Goal: Task Accomplishment & Management: Use online tool/utility

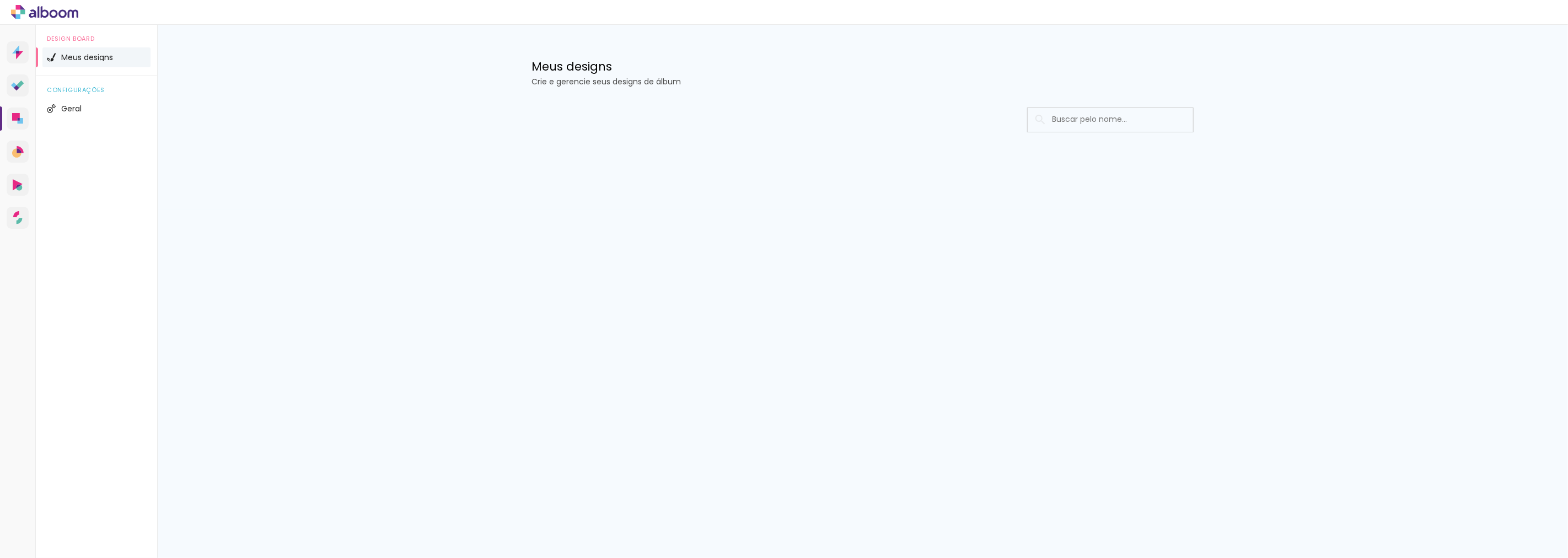
click at [1070, 116] on input at bounding box center [1125, 119] width 157 height 23
type input "port"
type paper-input "port"
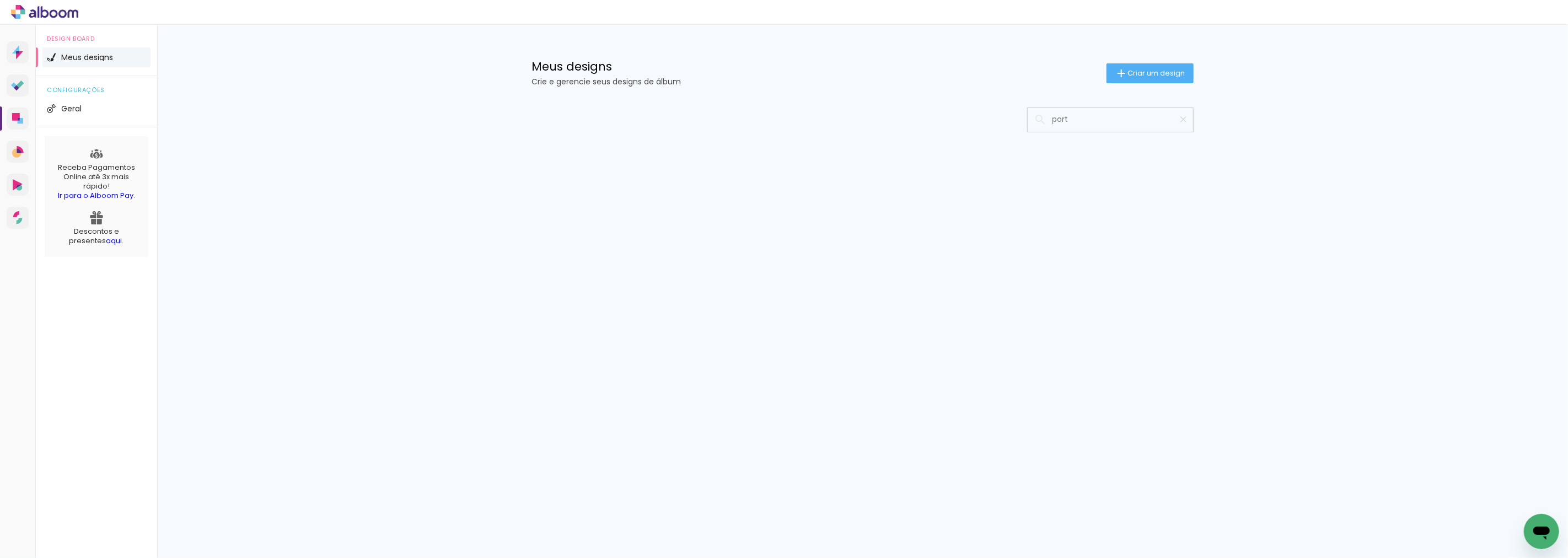
click at [1085, 111] on input "port" at bounding box center [1116, 119] width 138 height 23
type input "portifolio"
type paper-input "portifolio"
click at [1090, 120] on input "portifolio" at bounding box center [1116, 119] width 138 height 23
type input "portifólio"
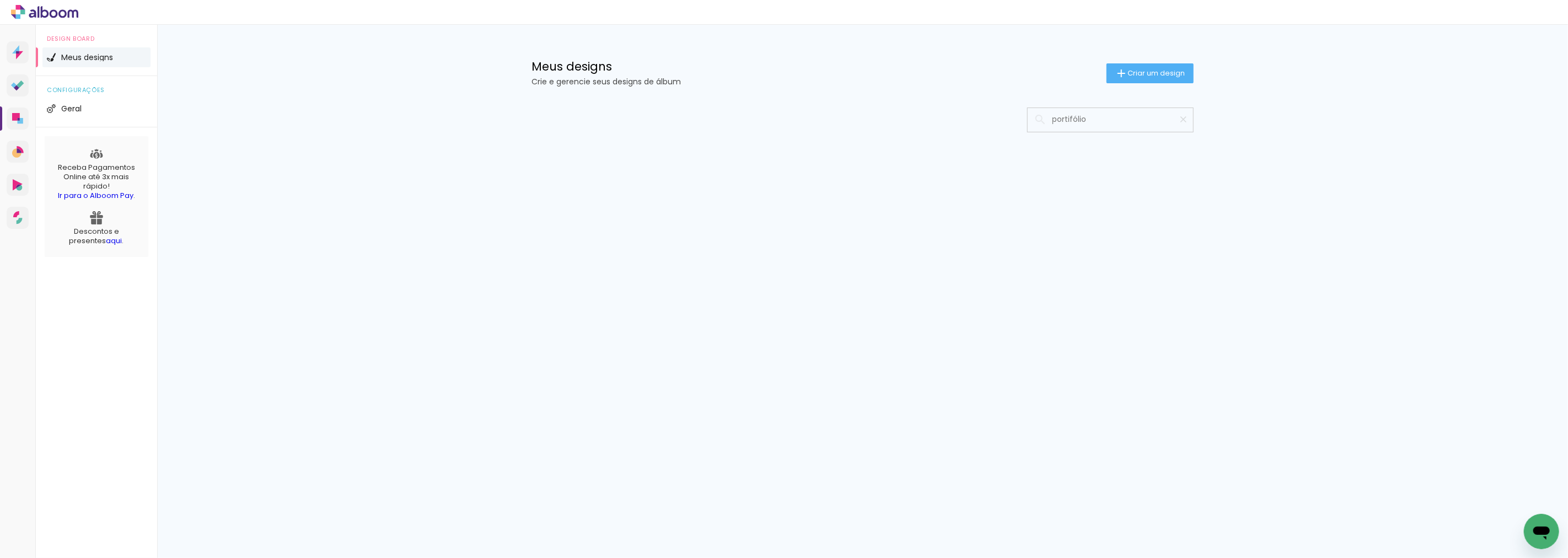
type paper-input "portifólio"
click at [567, 72] on h1 "Meus designs" at bounding box center [819, 66] width 575 height 12
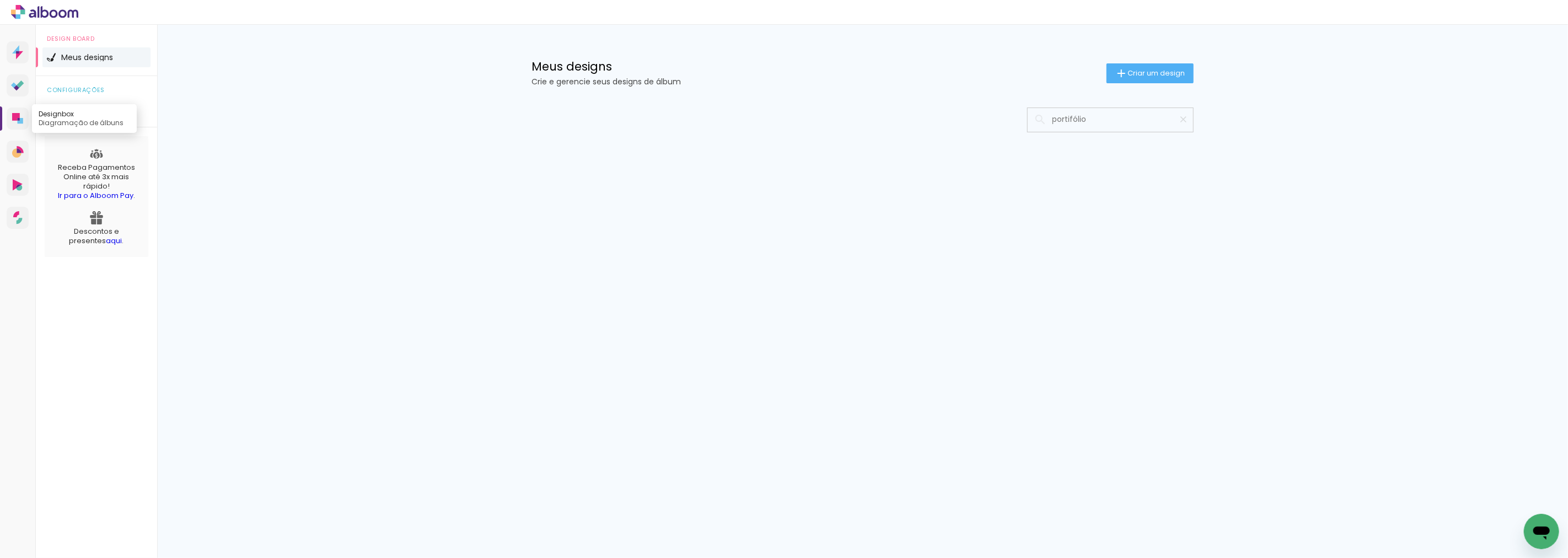
click at [13, 114] on icon at bounding box center [16, 117] width 8 height 8
click at [1120, 114] on input "portifólio" at bounding box center [1116, 119] width 138 height 23
drag, startPoint x: 1119, startPoint y: 117, endPoint x: 946, endPoint y: 97, distance: 174.2
click at [946, 97] on div "Mais álbuns" at bounding box center [863, 166] width 716 height 138
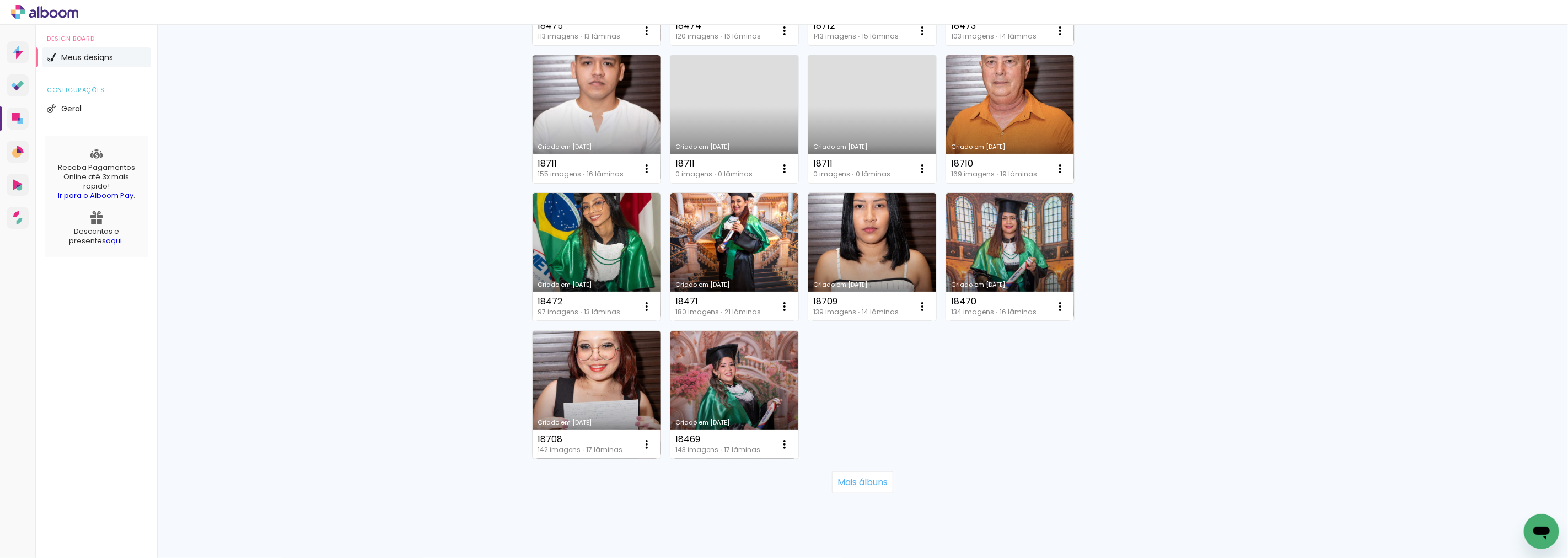
scroll to position [663, 0]
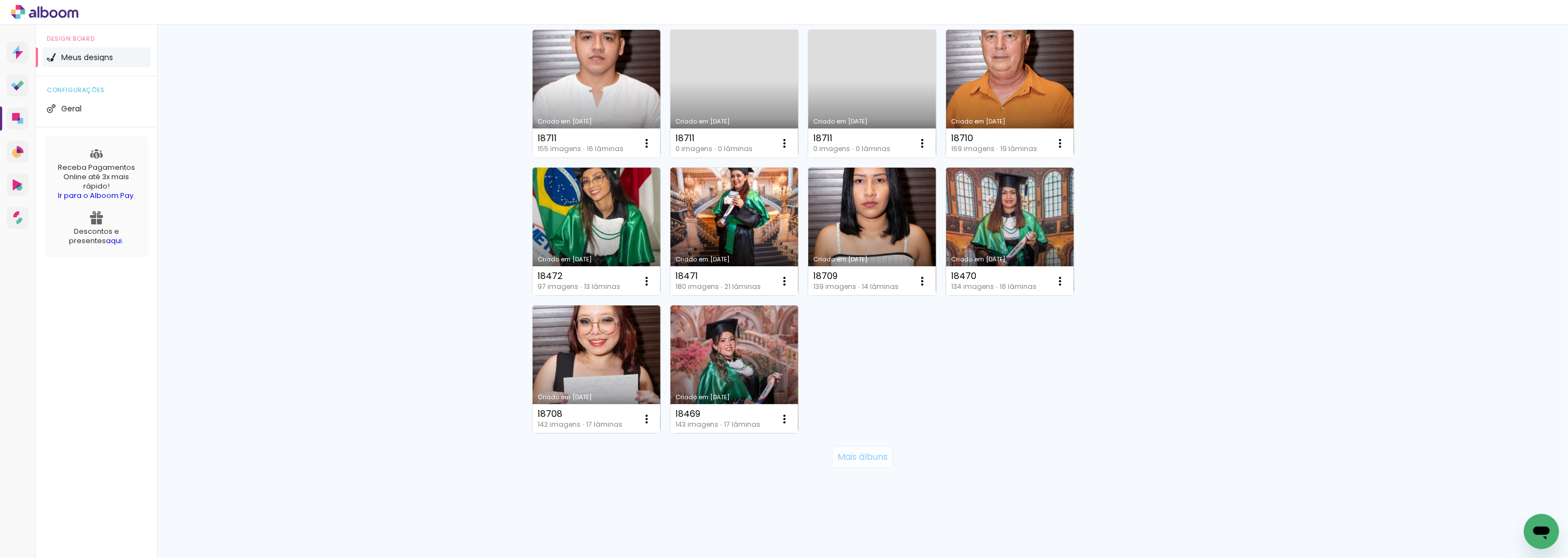
click at [0, 0] on slot "Mais álbuns" at bounding box center [0, 0] width 0 height 0
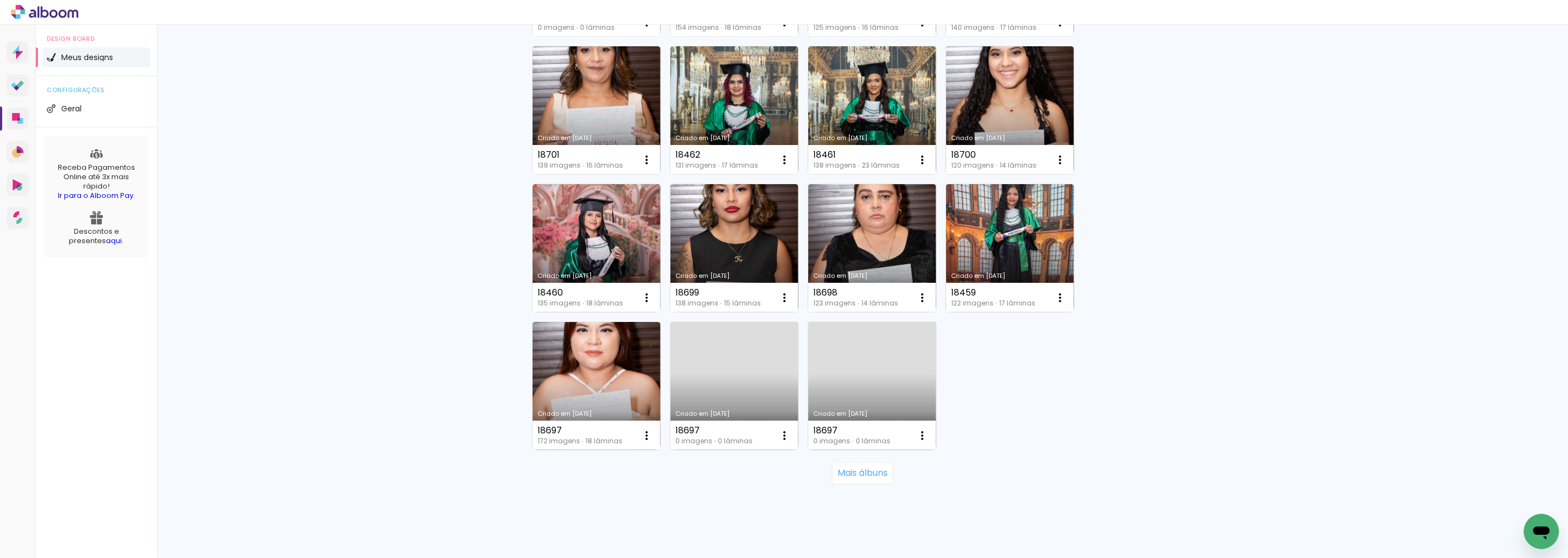
scroll to position [1489, 0]
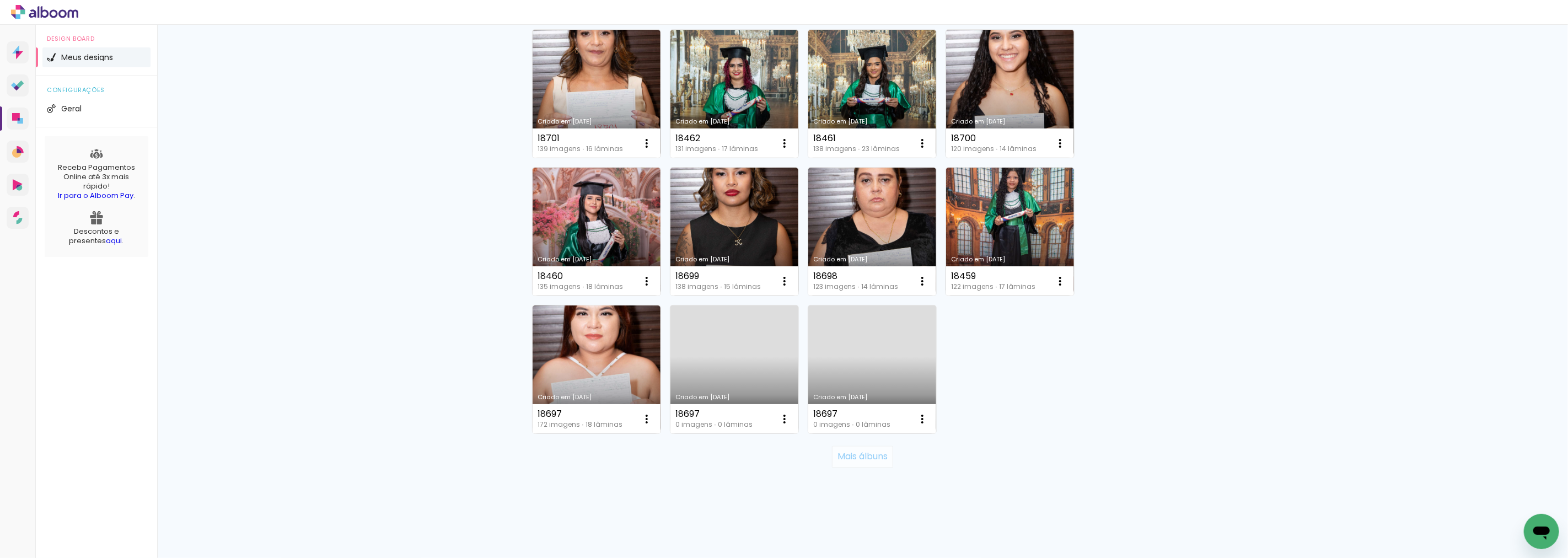
click at [0, 0] on slot "Mais álbuns" at bounding box center [0, 0] width 0 height 0
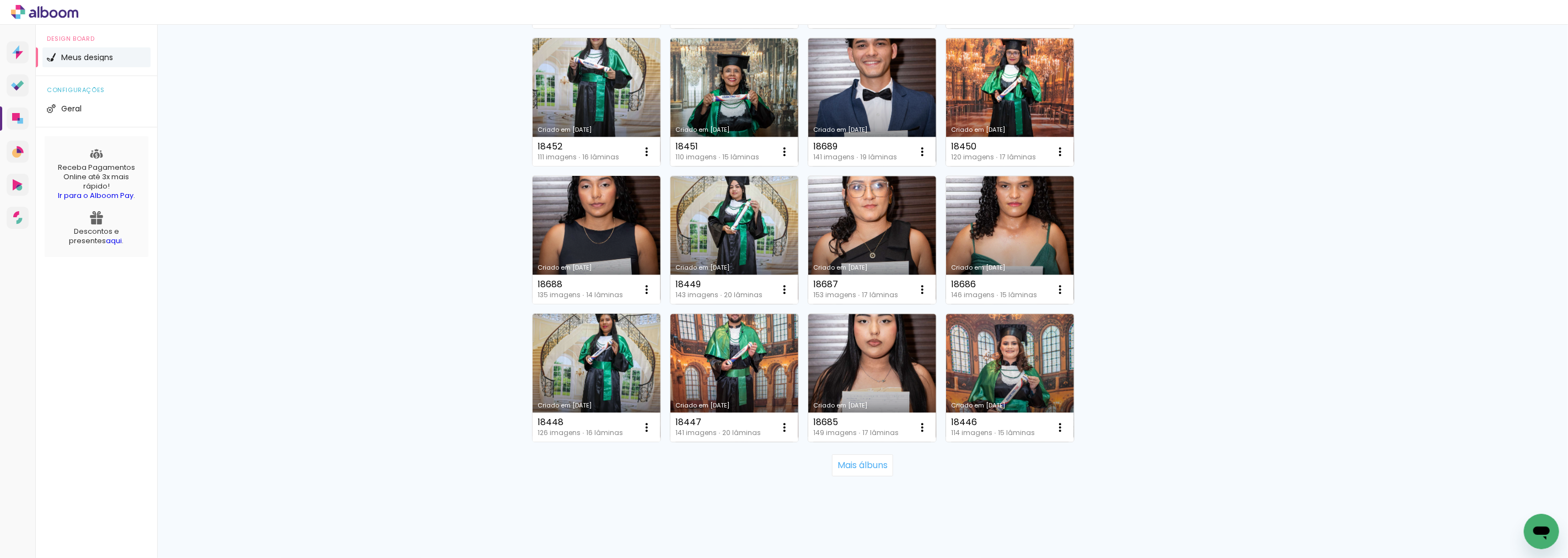
scroll to position [2316, 0]
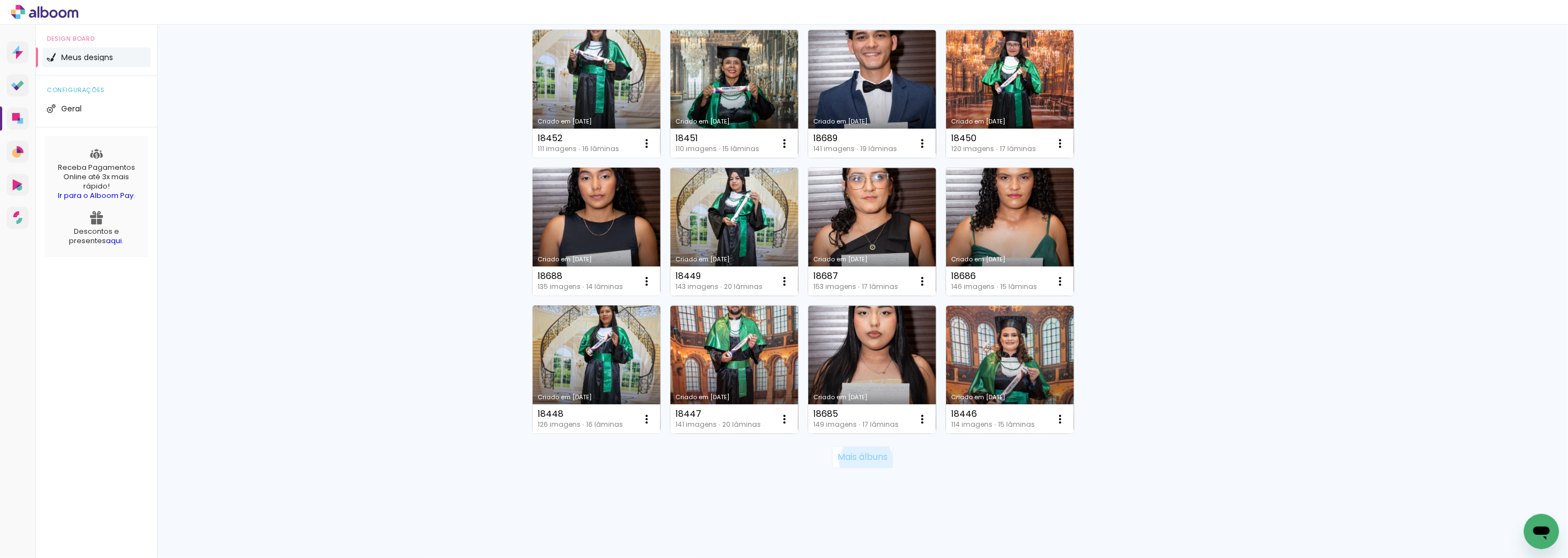
click at [0, 0] on slot "Mais álbuns" at bounding box center [0, 0] width 0 height 0
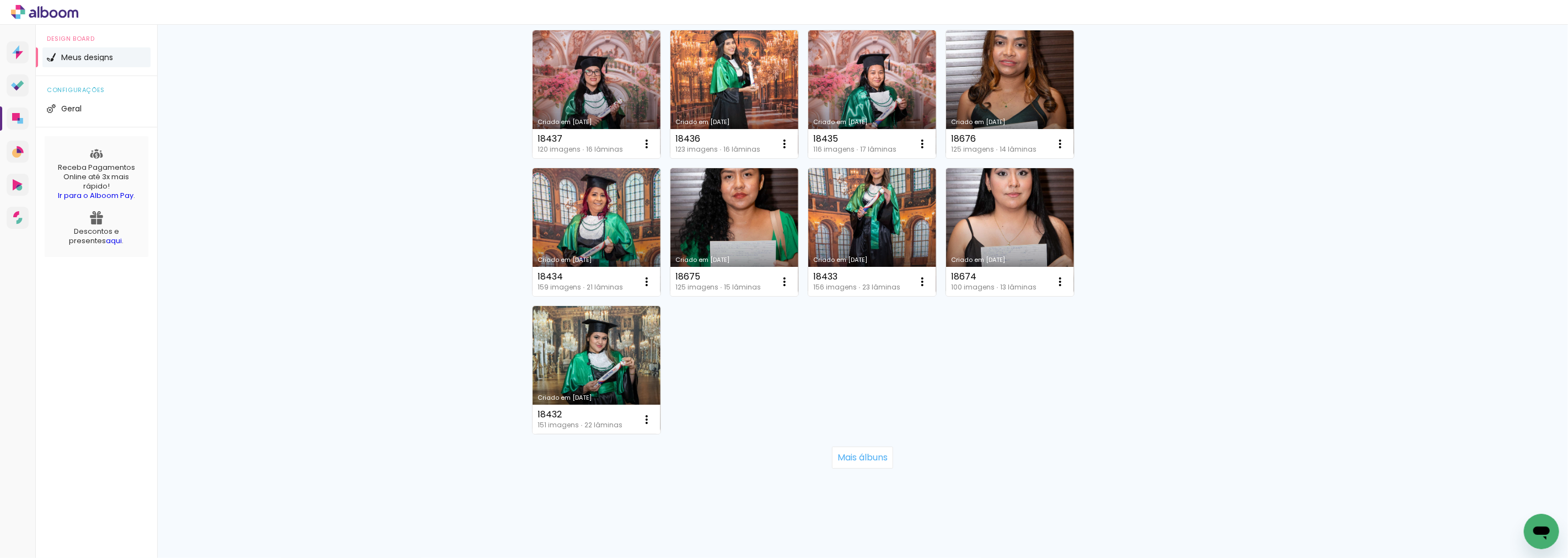
scroll to position [3280, 0]
click at [0, 0] on slot "Mais álbuns" at bounding box center [0, 0] width 0 height 0
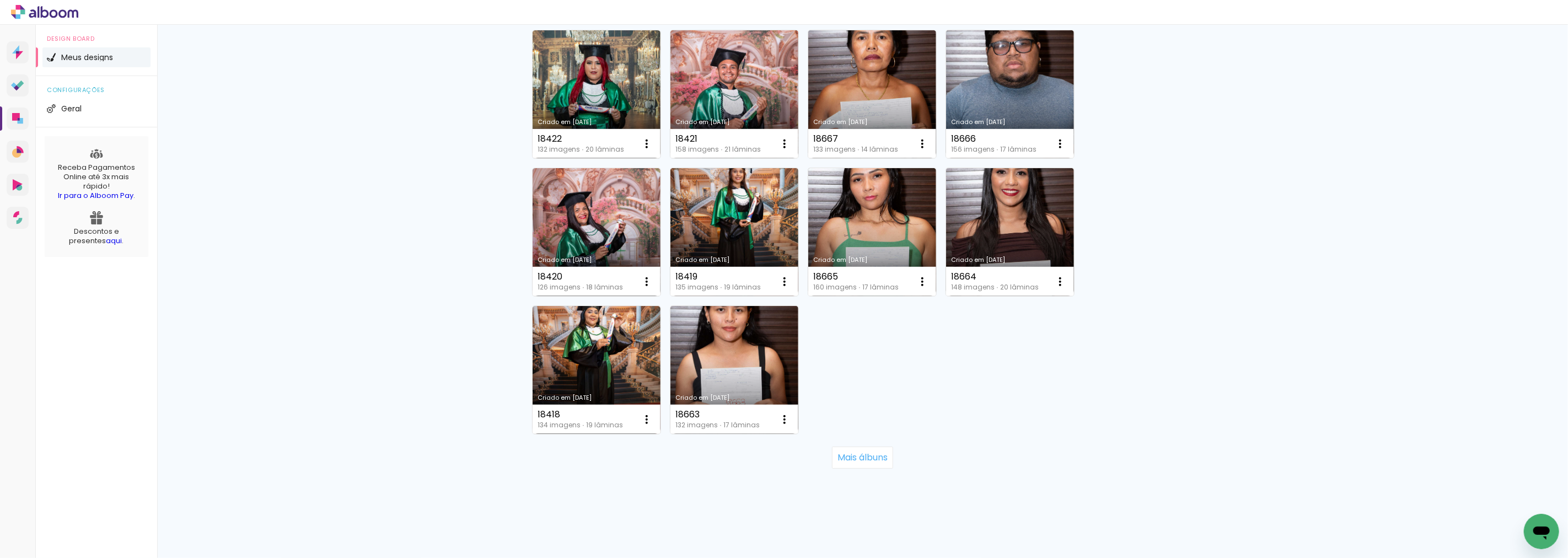
scroll to position [4107, 0]
click at [0, 0] on slot "Mais álbuns" at bounding box center [0, 0] width 0 height 0
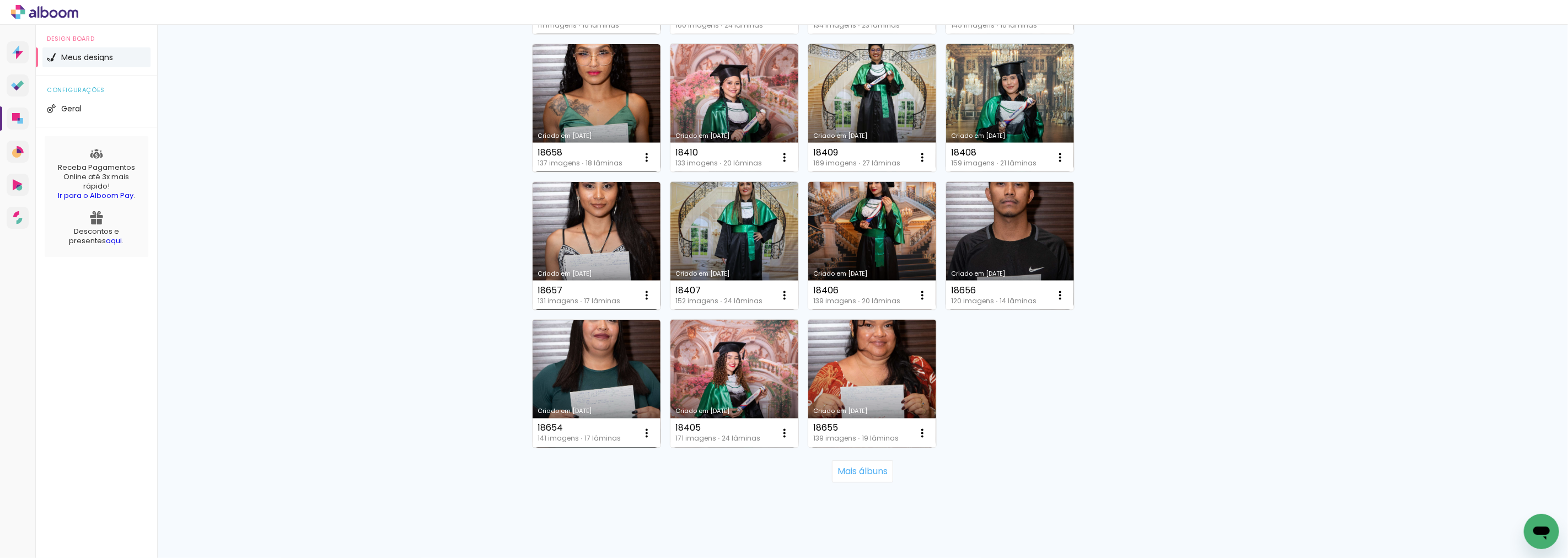
scroll to position [4934, 0]
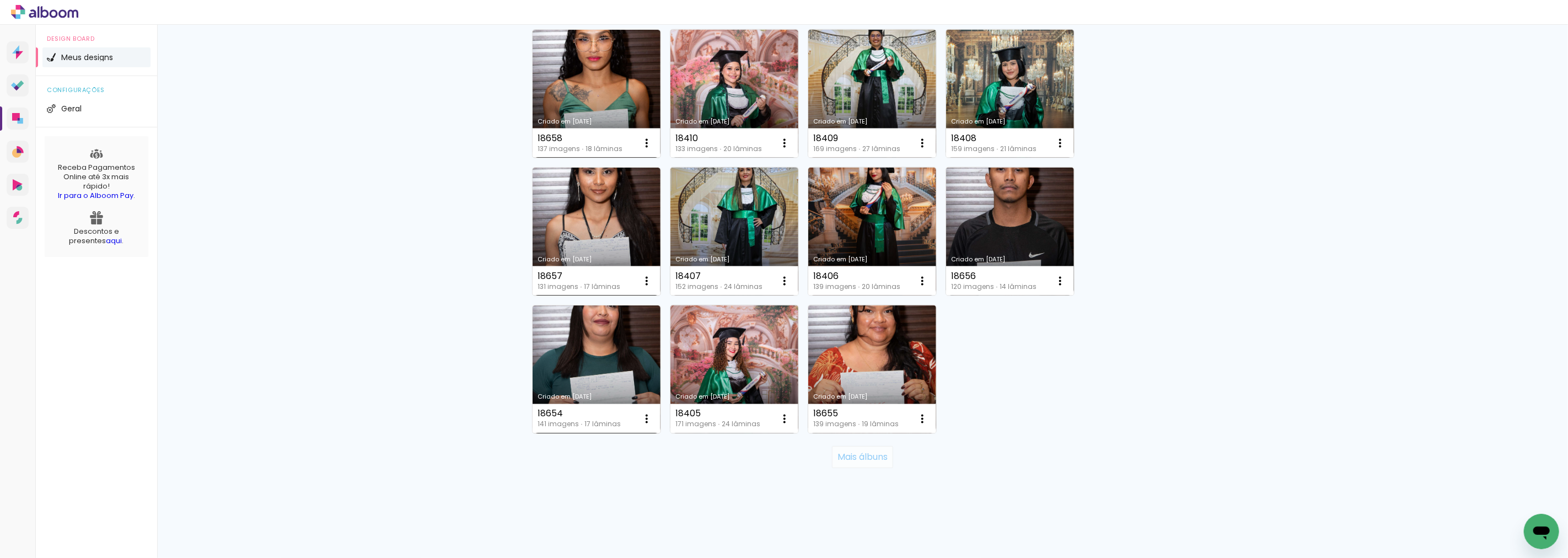
click at [0, 0] on slot "Mais álbuns" at bounding box center [0, 0] width 0 height 0
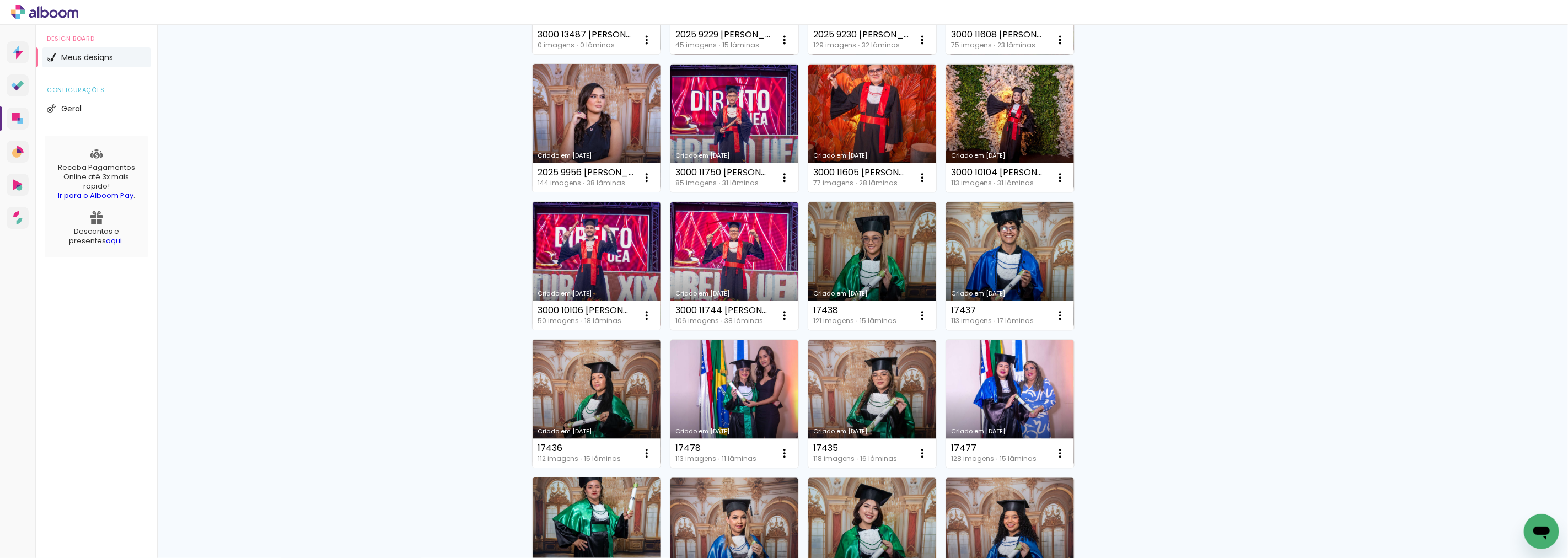
scroll to position [5761, 0]
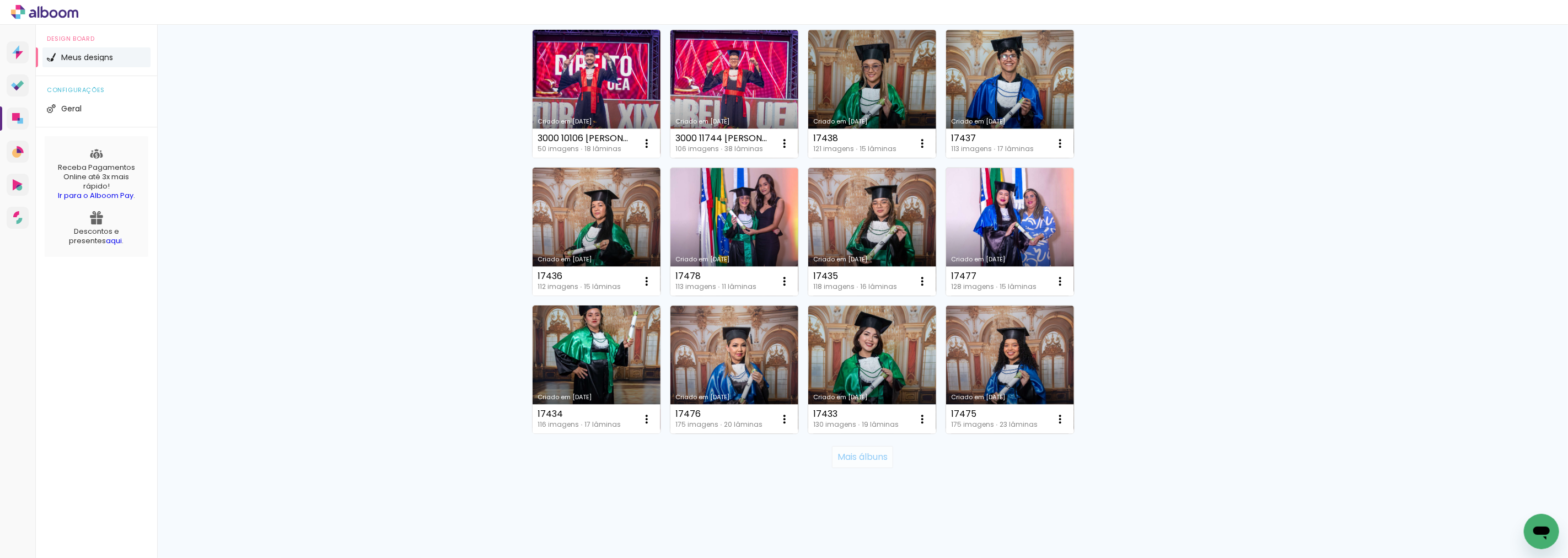
click at [874, 448] on paper-button "Mais álbuns" at bounding box center [863, 457] width 61 height 22
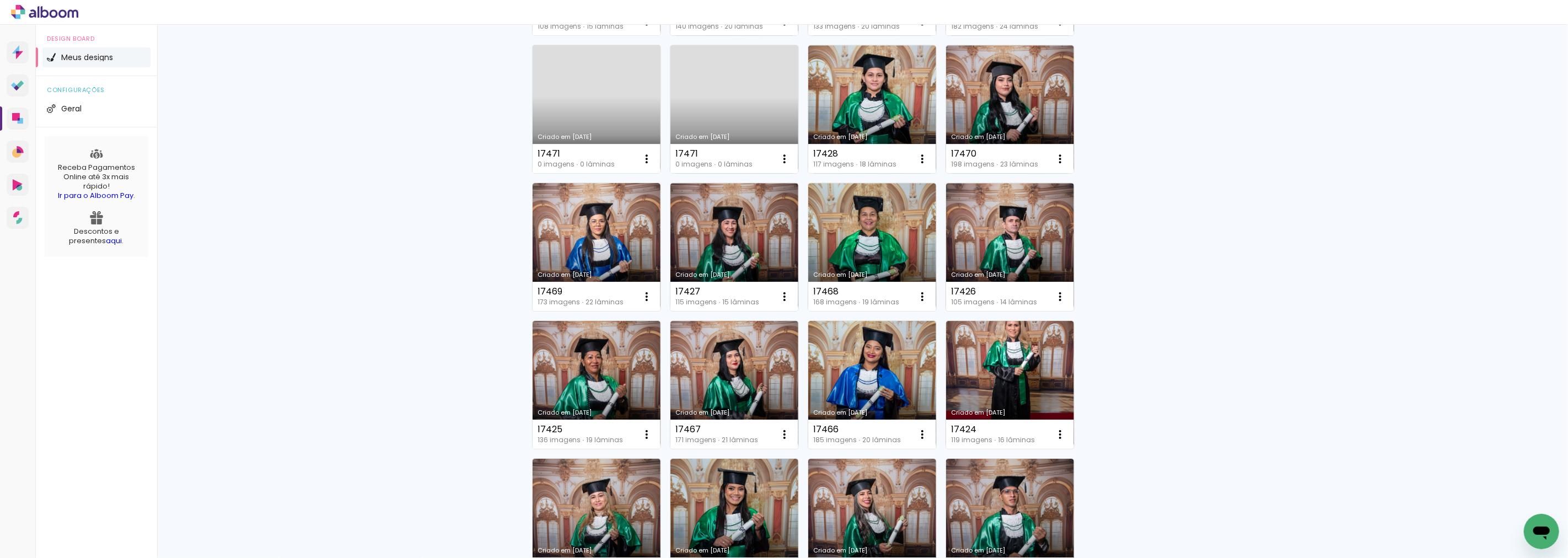
scroll to position [6725, 0]
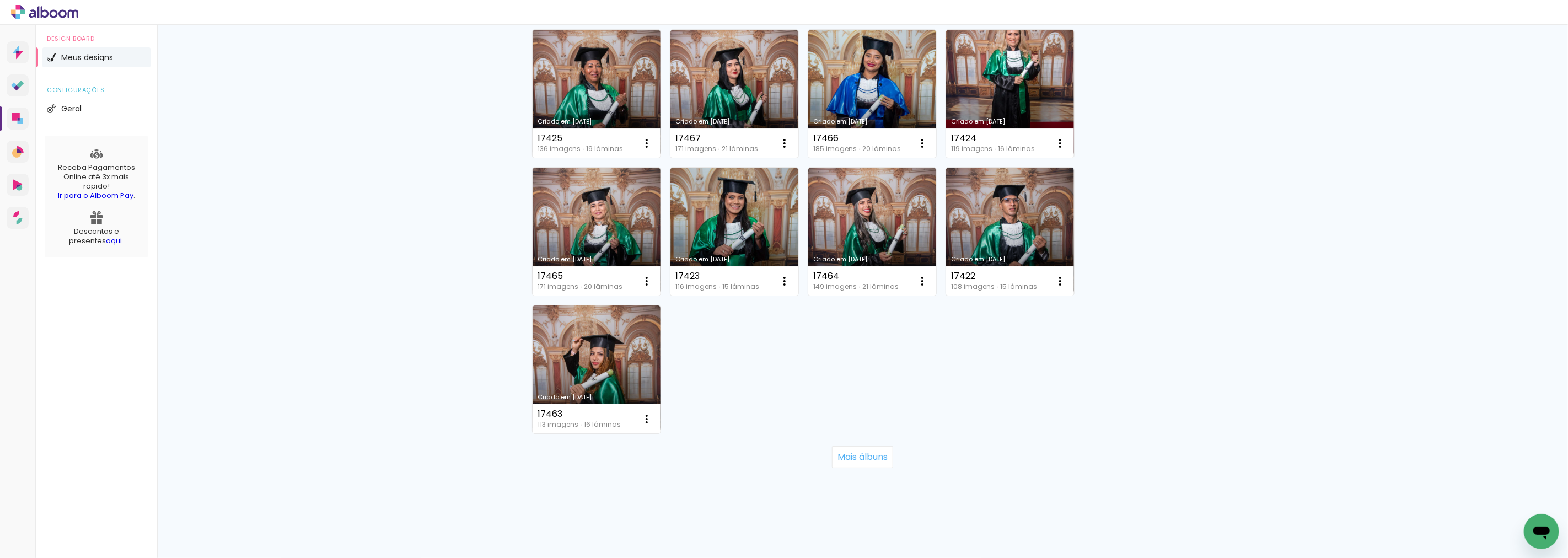
click at [860, 444] on div "Mais álbuns" at bounding box center [863, 457] width 662 height 49
click at [0, 0] on slot "Mais álbuns" at bounding box center [0, 0] width 0 height 0
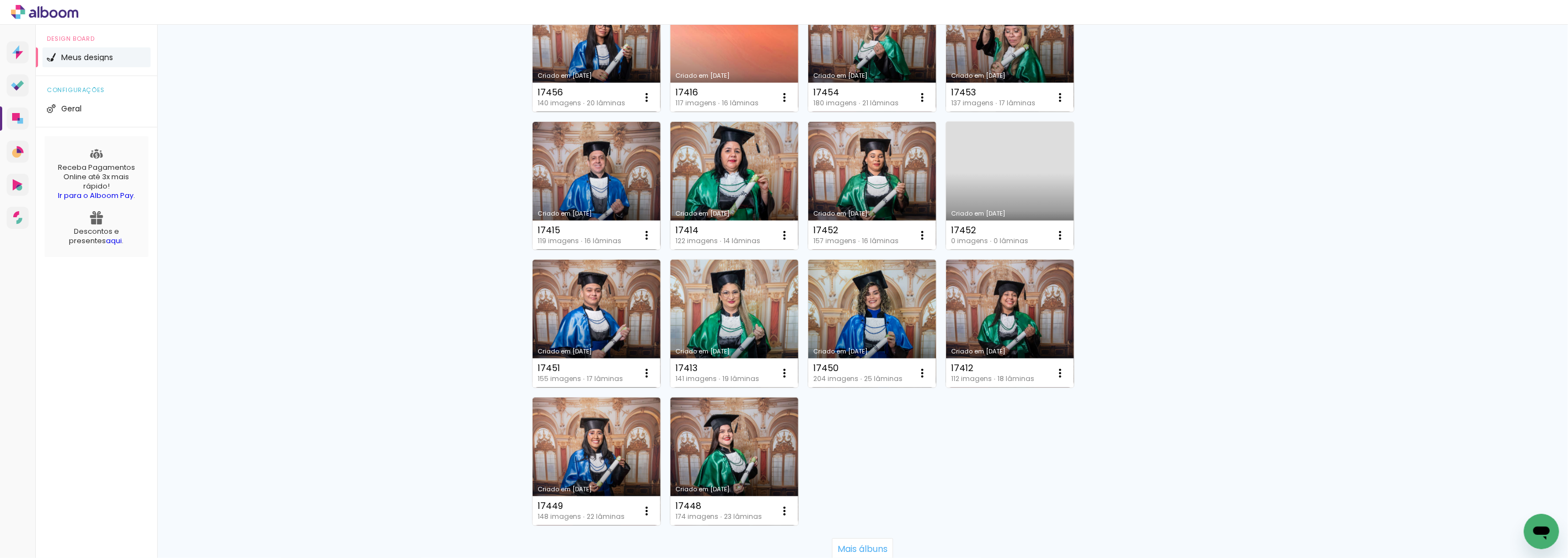
scroll to position [7552, 0]
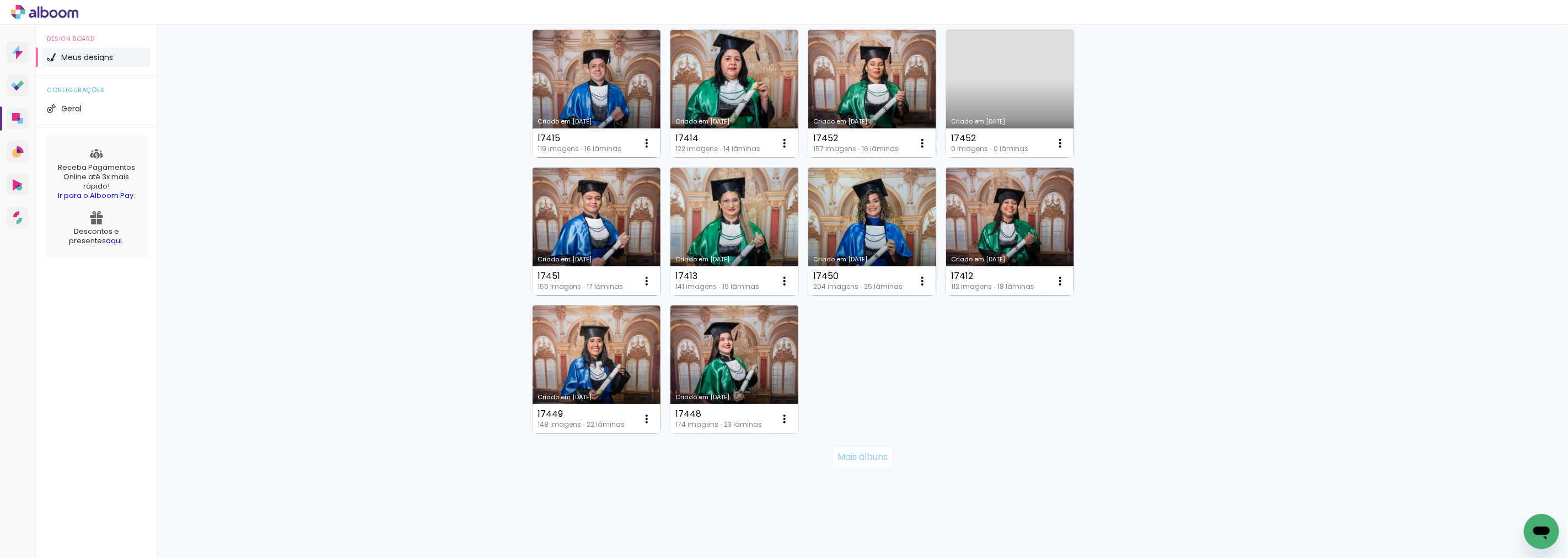
click at [0, 0] on slot "Mais álbuns" at bounding box center [0, 0] width 0 height 0
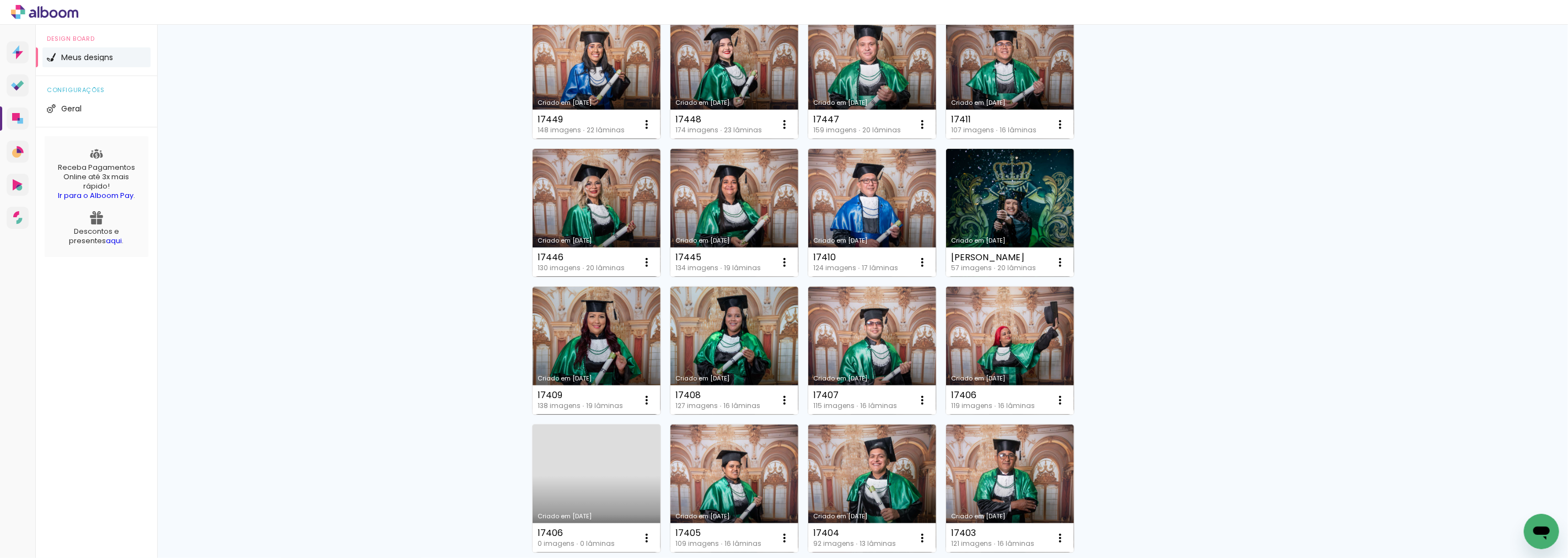
scroll to position [7981, 0]
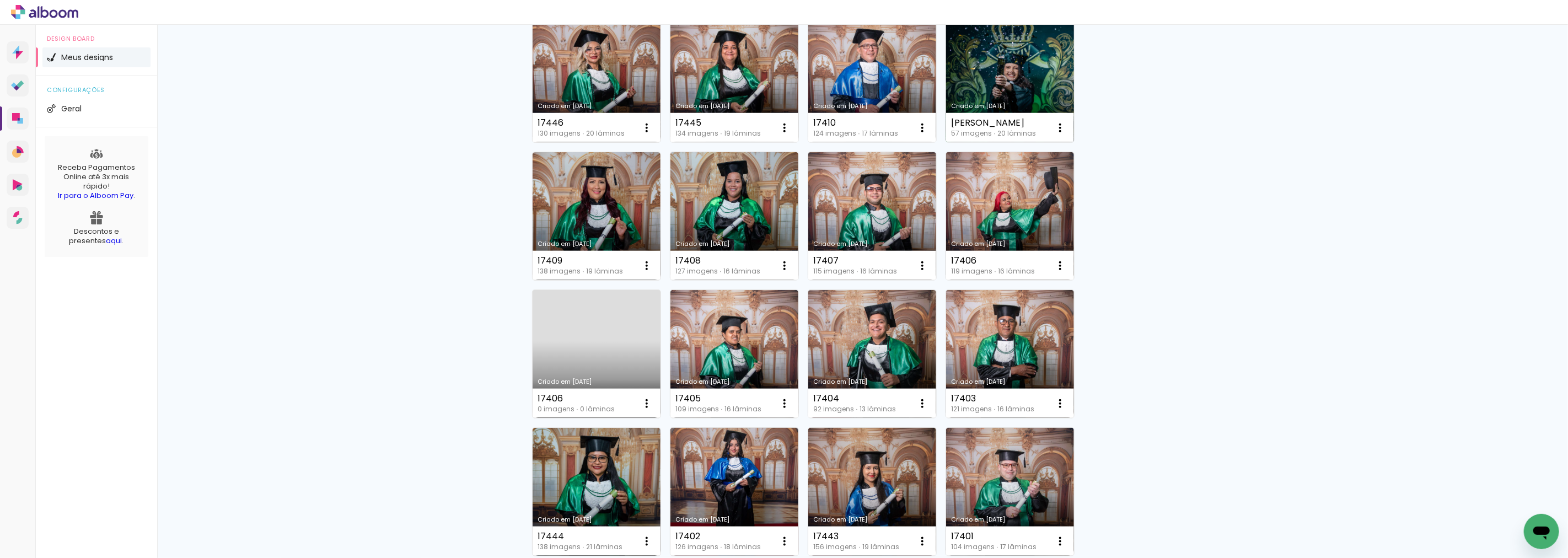
click at [1001, 64] on link "Criado em [DATE]" at bounding box center [1010, 78] width 128 height 128
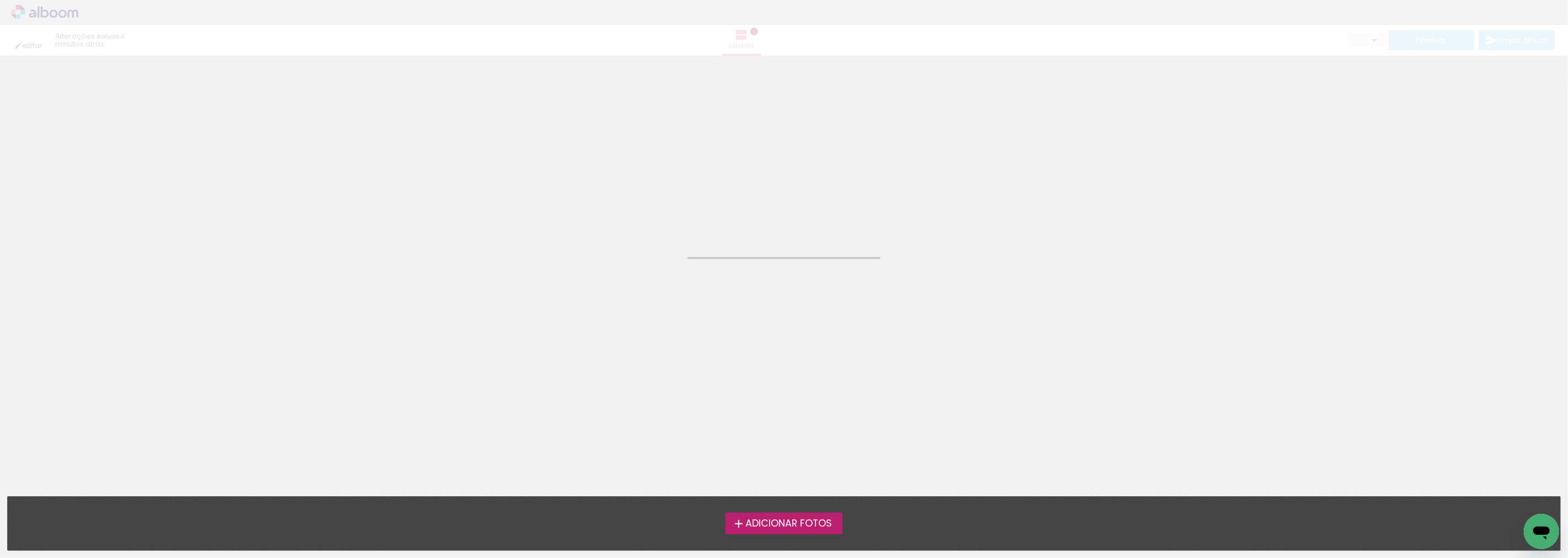
click at [1001, 64] on div "Confirmar Cancelar" at bounding box center [784, 68] width 1568 height 26
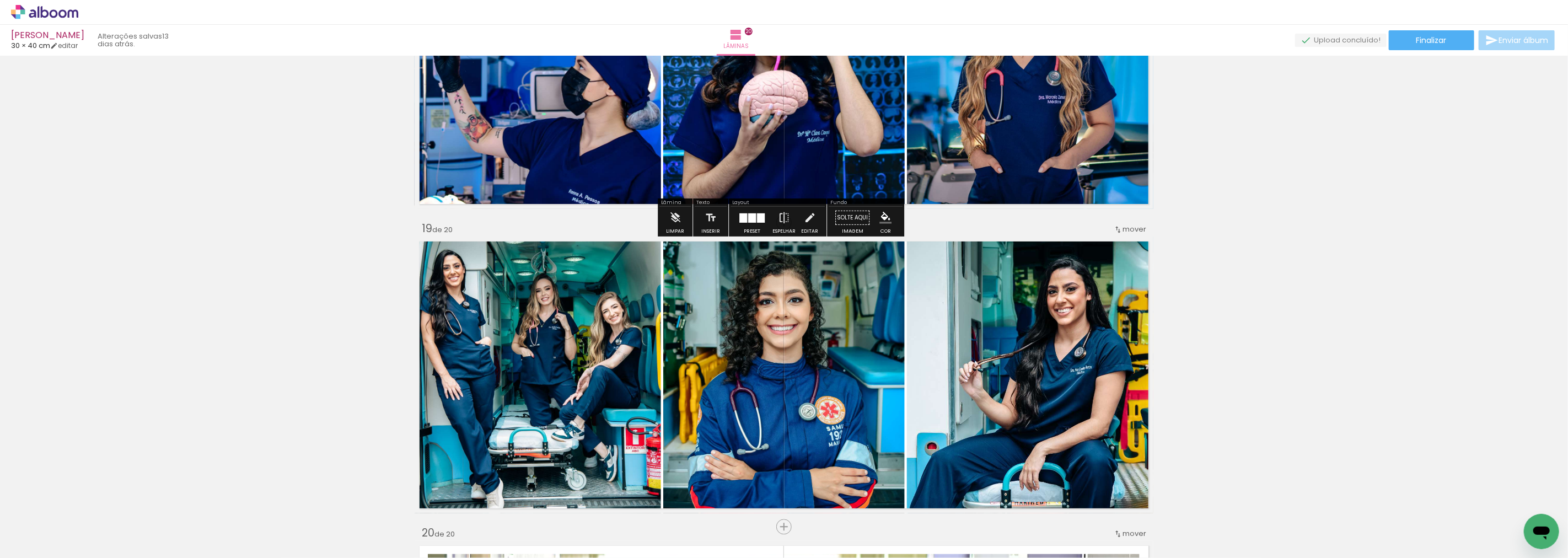
scroll to position [5289, 0]
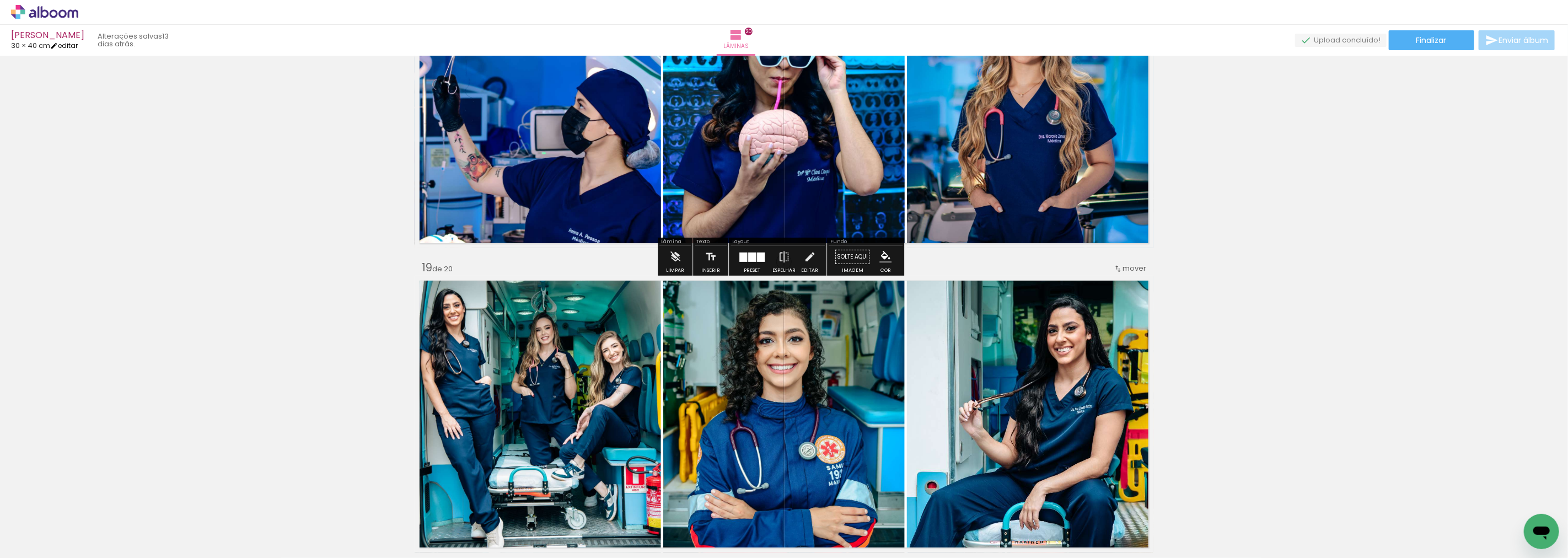
click at [78, 44] on link "editar" at bounding box center [63, 45] width 27 height 9
type input "30"
type input "80"
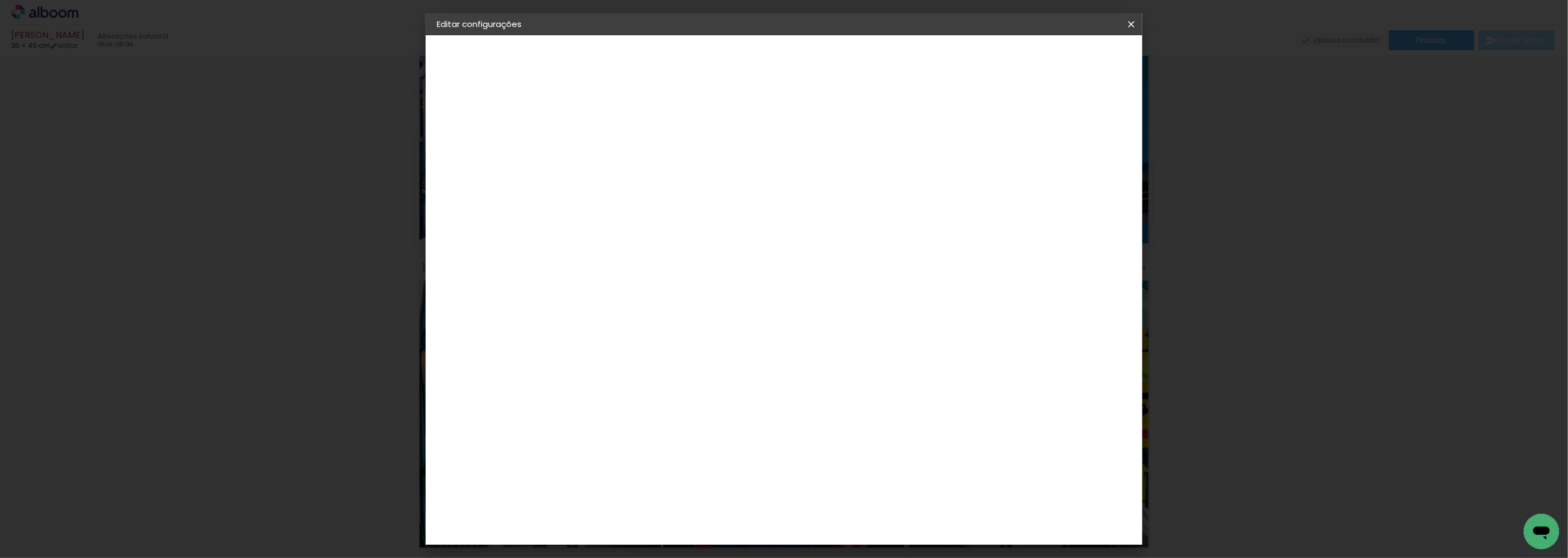
drag, startPoint x: 594, startPoint y: 288, endPoint x: 517, endPoint y: 282, distance: 77.2
click at [517, 35] on quentale-album-spec "Salvar configurações Salvar configurações" at bounding box center [783, 35] width 716 height 0
type input "34"
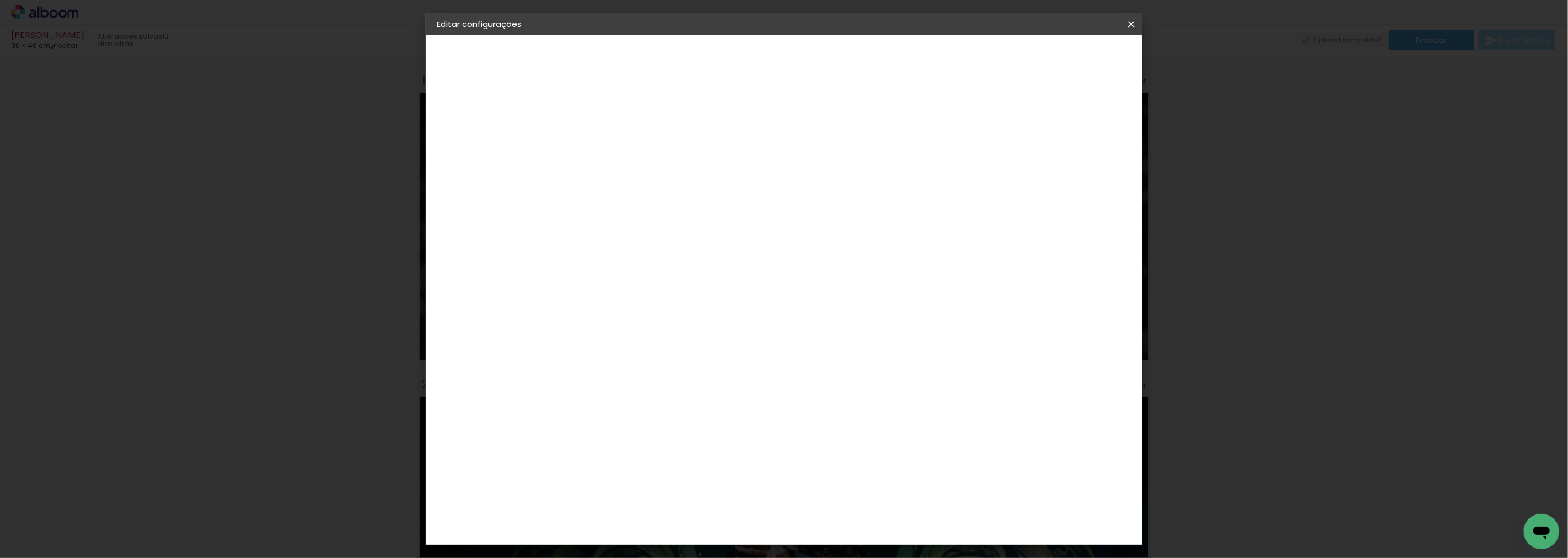
scroll to position [5289, 0]
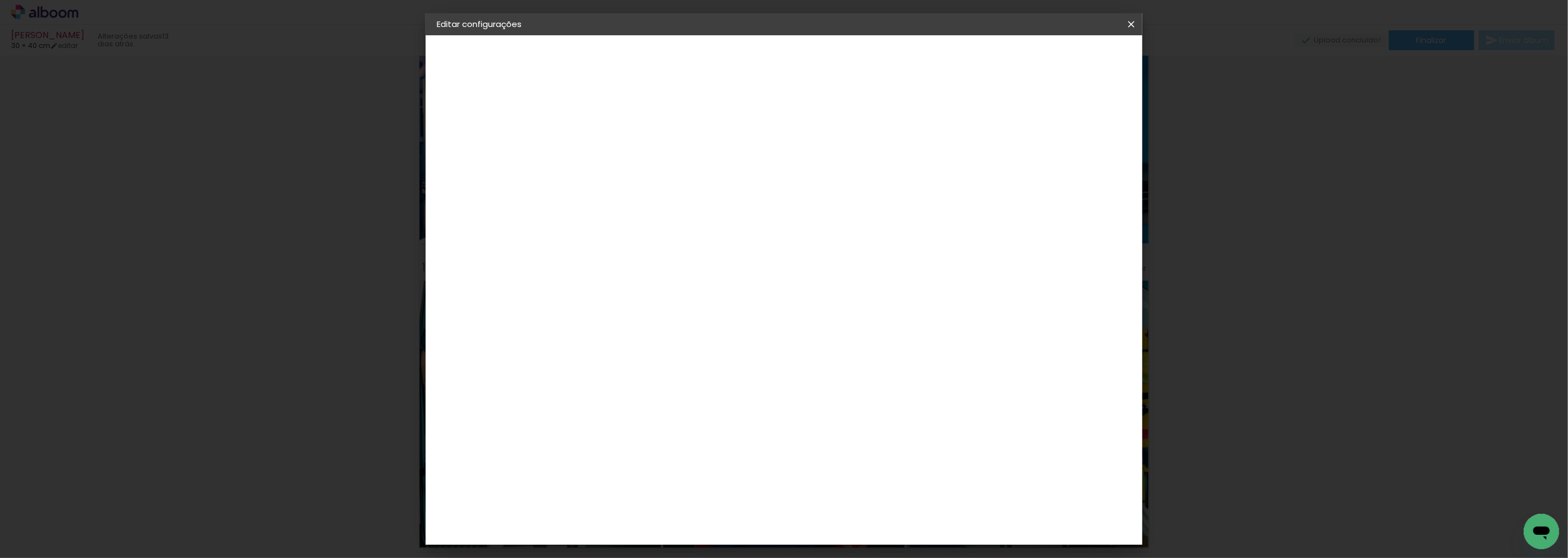
type input "3"
type input "24"
type paper-input "24"
drag, startPoint x: 856, startPoint y: 372, endPoint x: 835, endPoint y: 379, distance: 22.1
click at [838, 377] on input "80" at bounding box center [844, 372] width 29 height 16
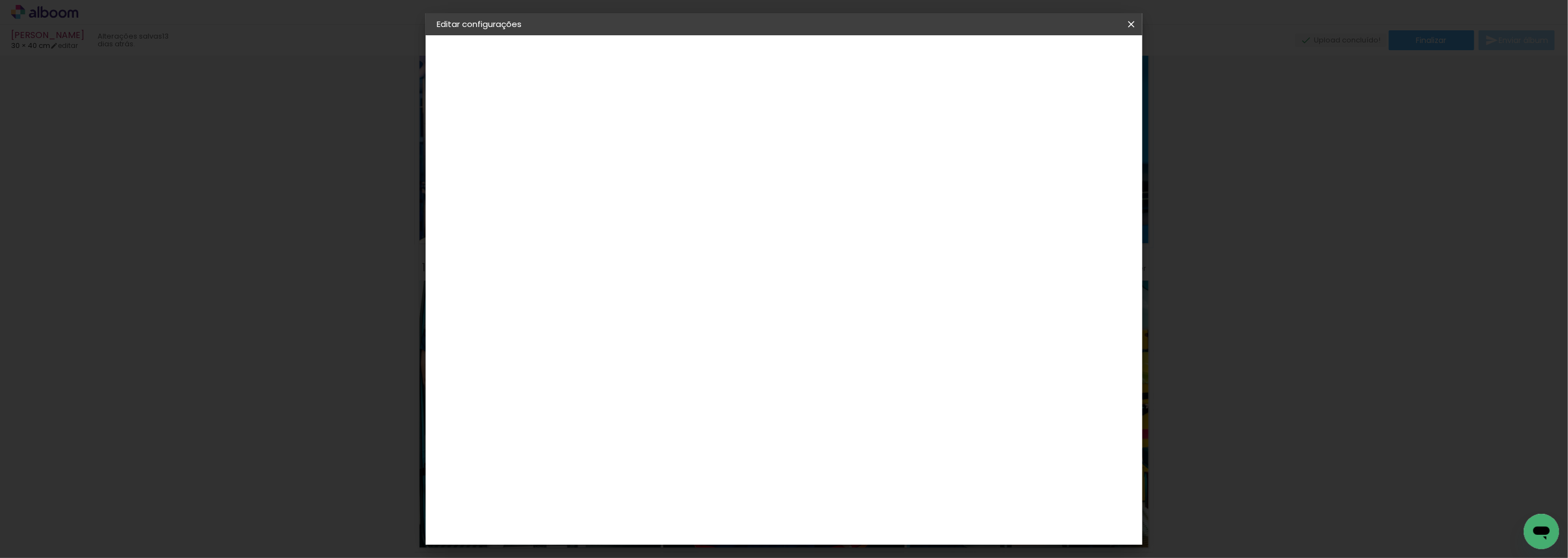
type input "68"
type paper-input "68"
click at [1062, 55] on span "Salvar configurações" at bounding box center [1021, 58] width 82 height 8
click at [1062, 61] on span "Salvar configurações" at bounding box center [1021, 58] width 82 height 8
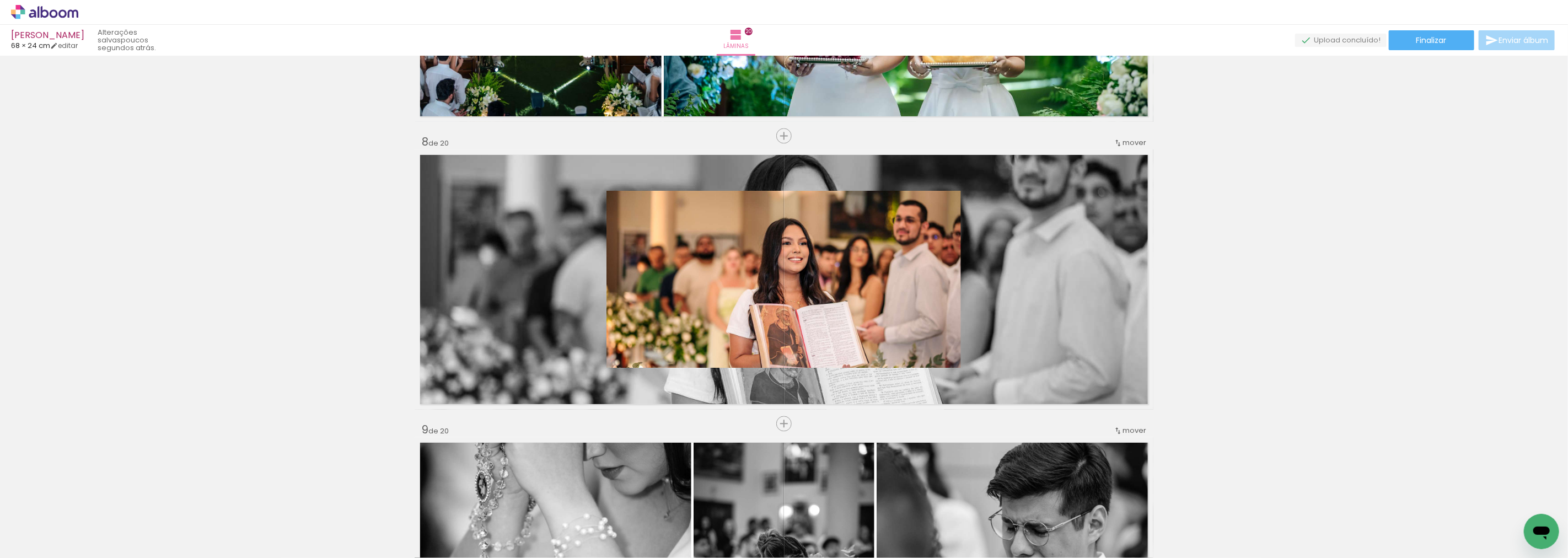
scroll to position [1944, 0]
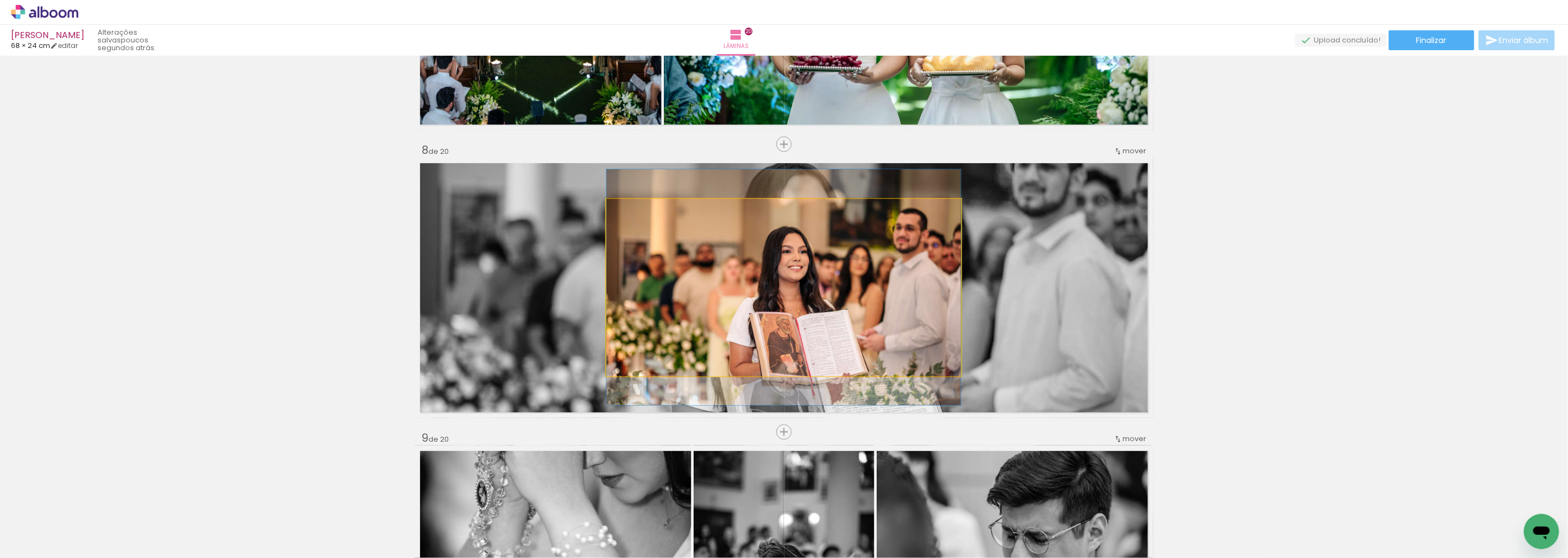
click at [922, 251] on quentale-photo at bounding box center [783, 287] width 354 height 177
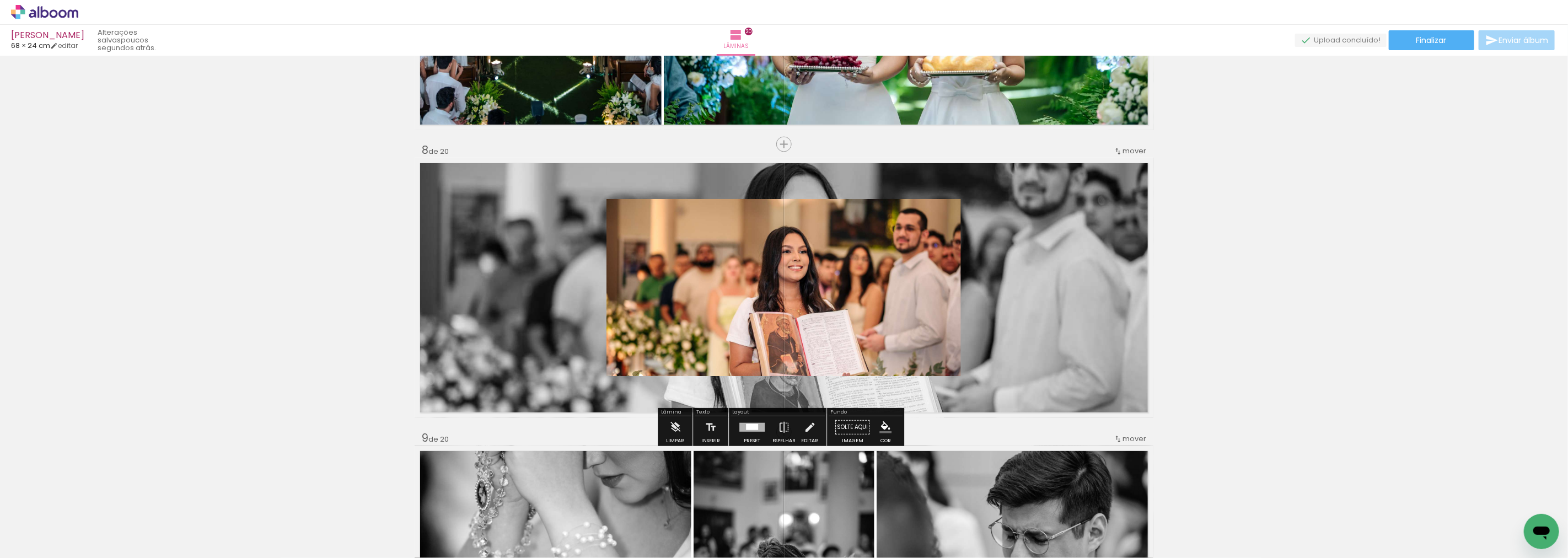
drag, startPoint x: 747, startPoint y: 429, endPoint x: 1321, endPoint y: 293, distance: 589.9
drag, startPoint x: 866, startPoint y: 300, endPoint x: 710, endPoint y: 207, distance: 181.6
click at [712, 207] on div at bounding box center [719, 211] width 13 height 11
click at [716, 256] on paper-item at bounding box center [719, 259] width 20 height 8
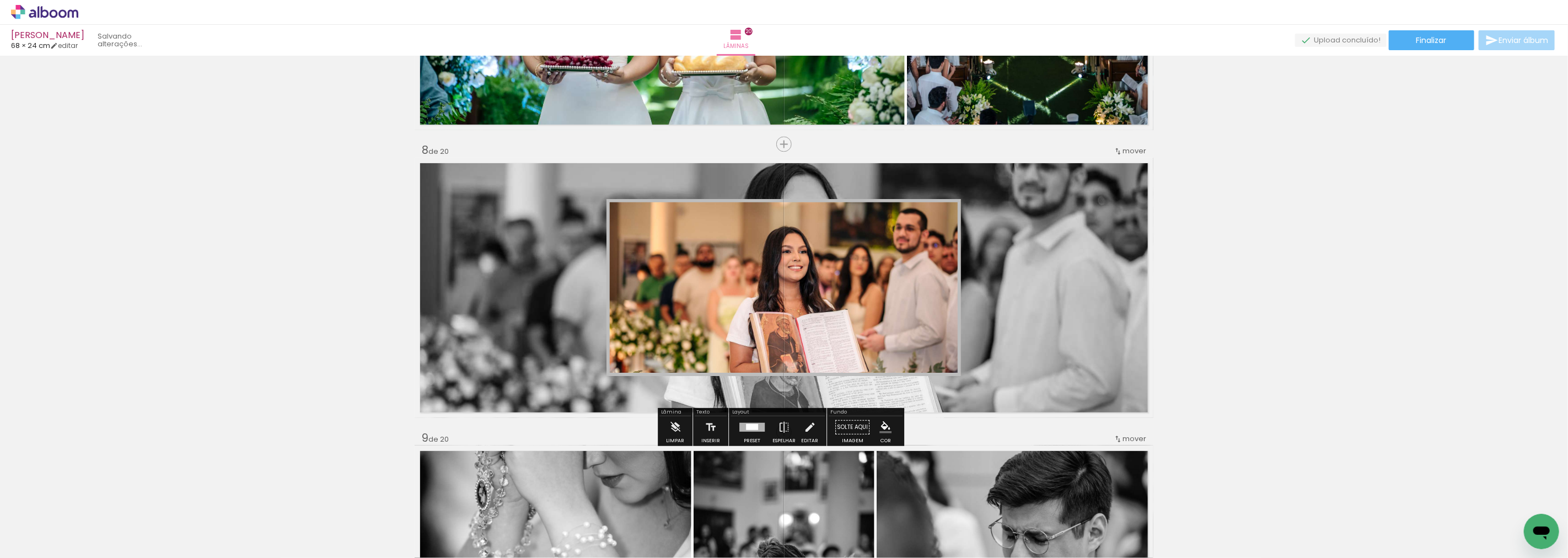
click at [716, 251] on paper-item at bounding box center [719, 252] width 20 height 8
click at [713, 282] on iron-icon "color picker" at bounding box center [720, 281] width 13 height 10
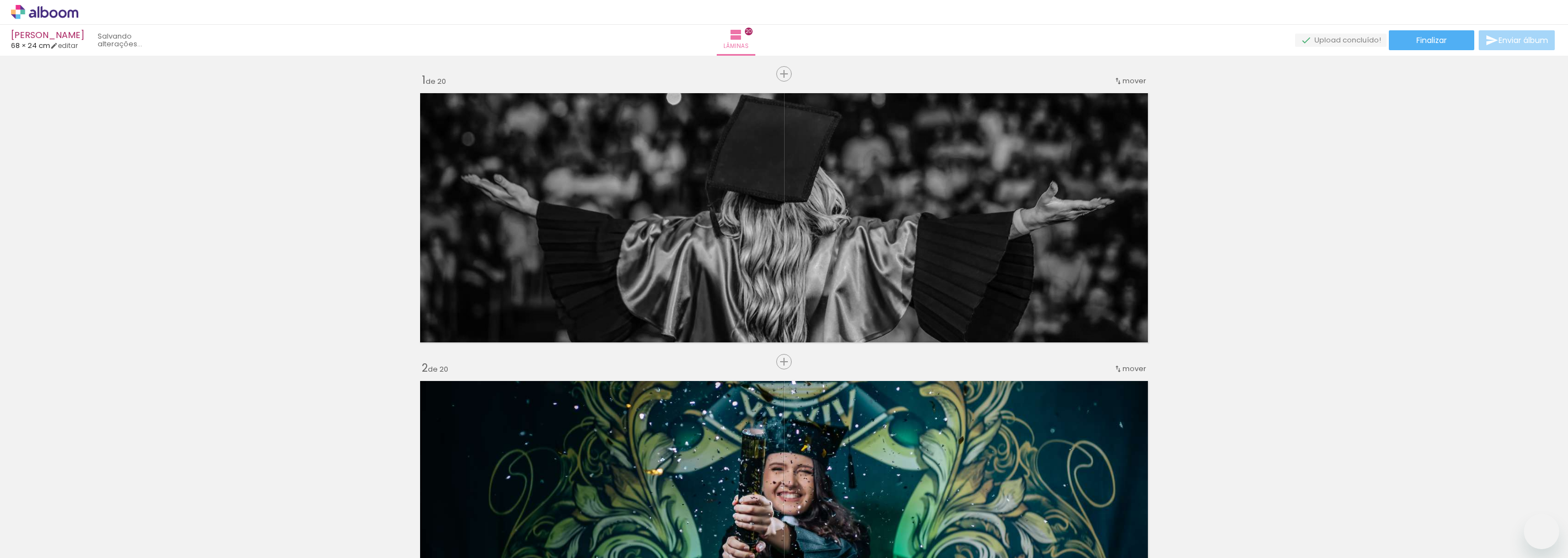
click at [0, 0] on paper-item "#ffffff" at bounding box center [0, 0] width 0 height 0
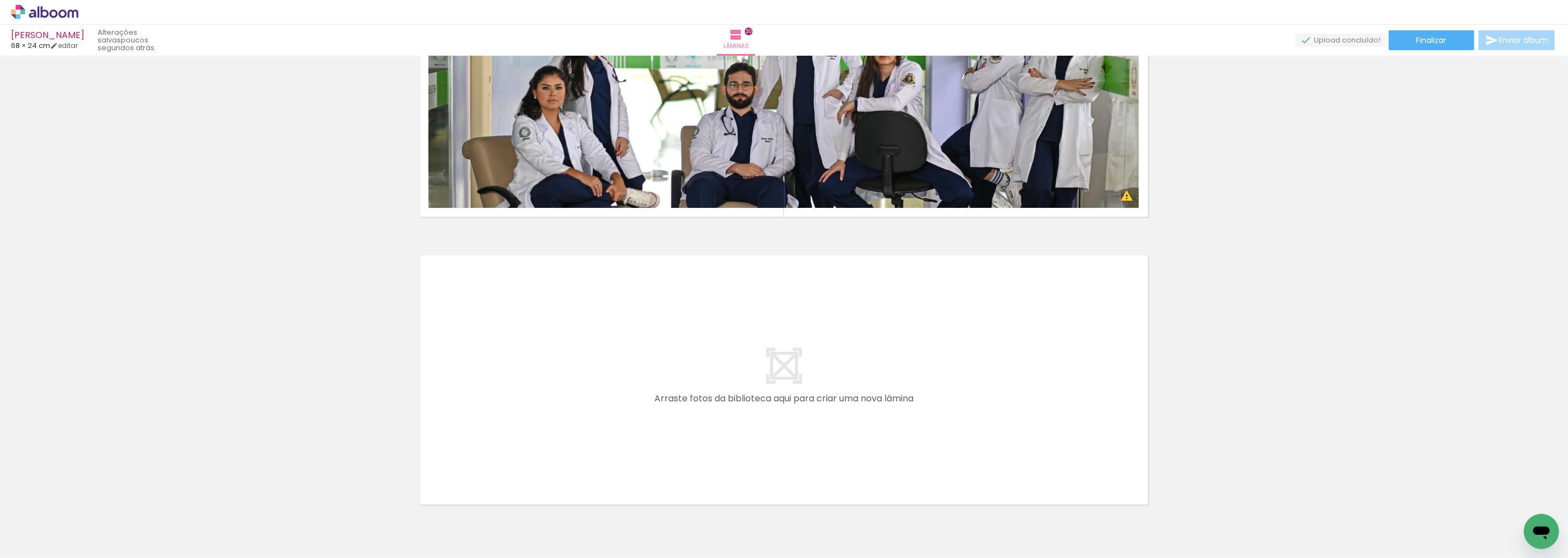
scroll to position [5590, 0]
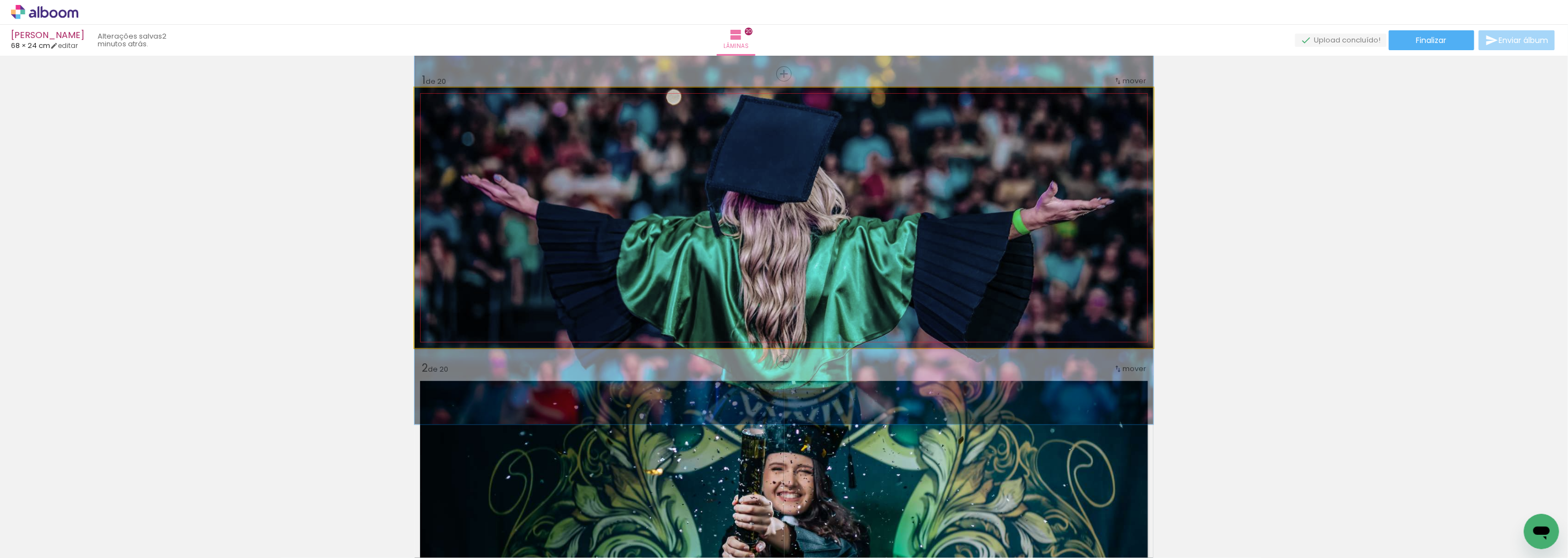
click at [891, 194] on quentale-photo at bounding box center [784, 218] width 739 height 260
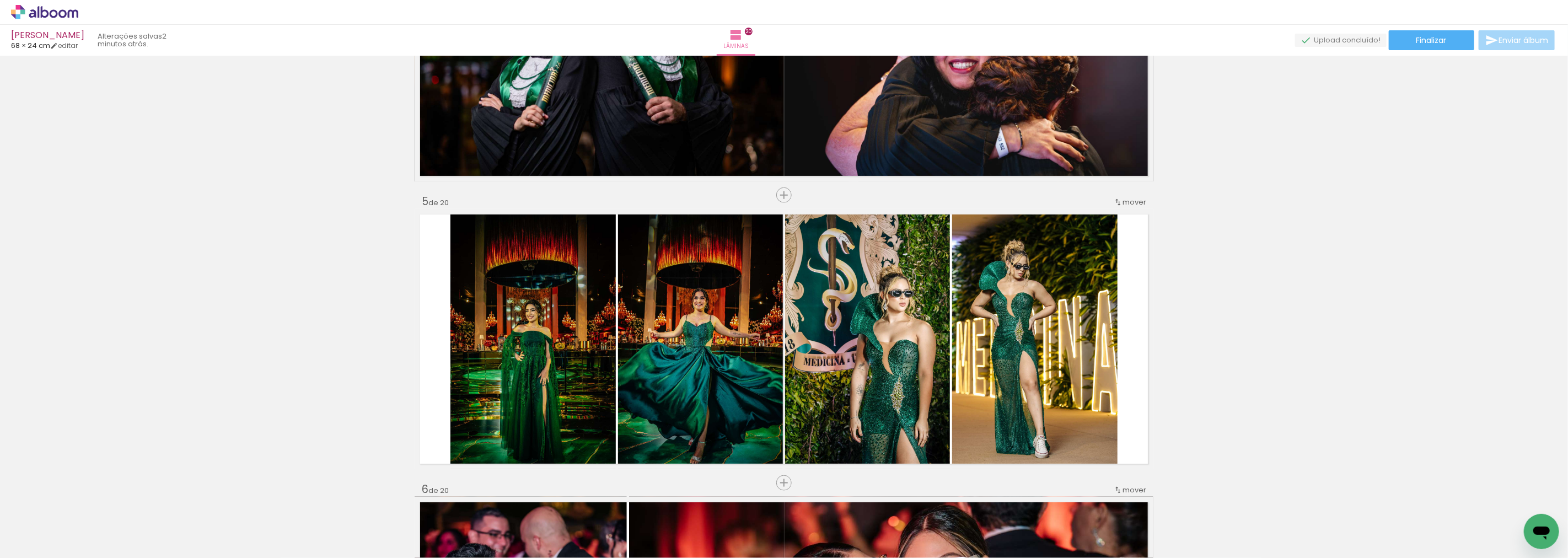
scroll to position [1041, 0]
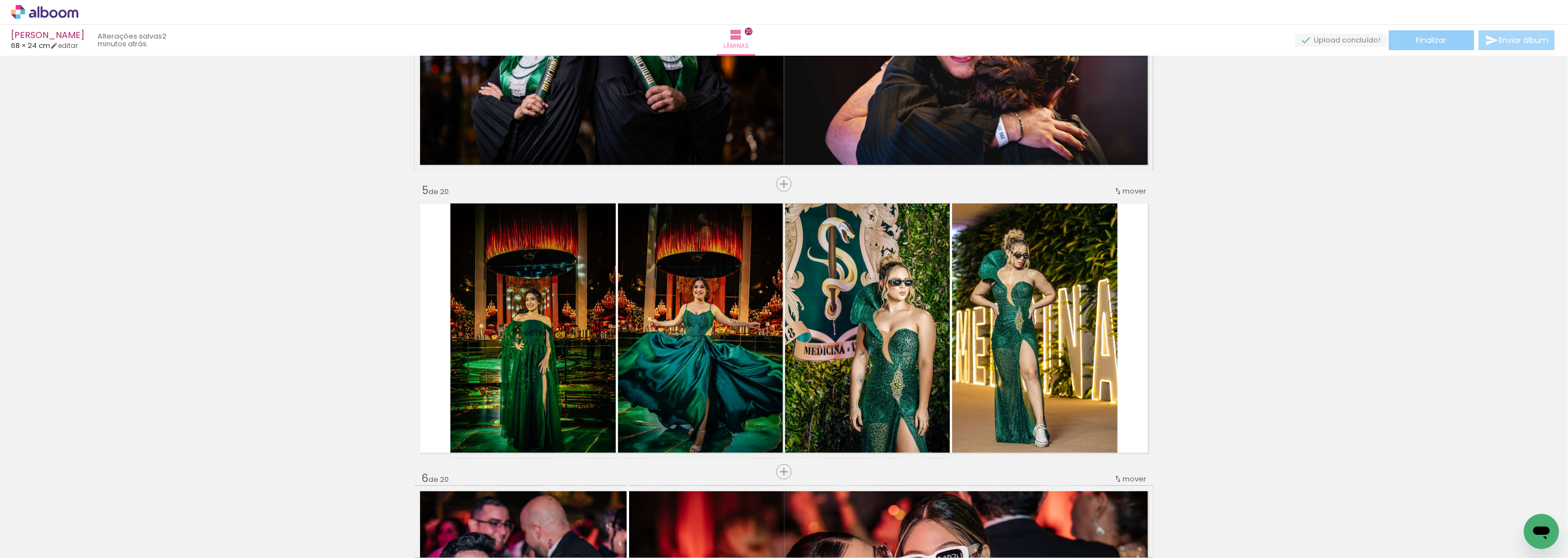
click at [1418, 49] on paper-button "Finalizar" at bounding box center [1432, 40] width 85 height 20
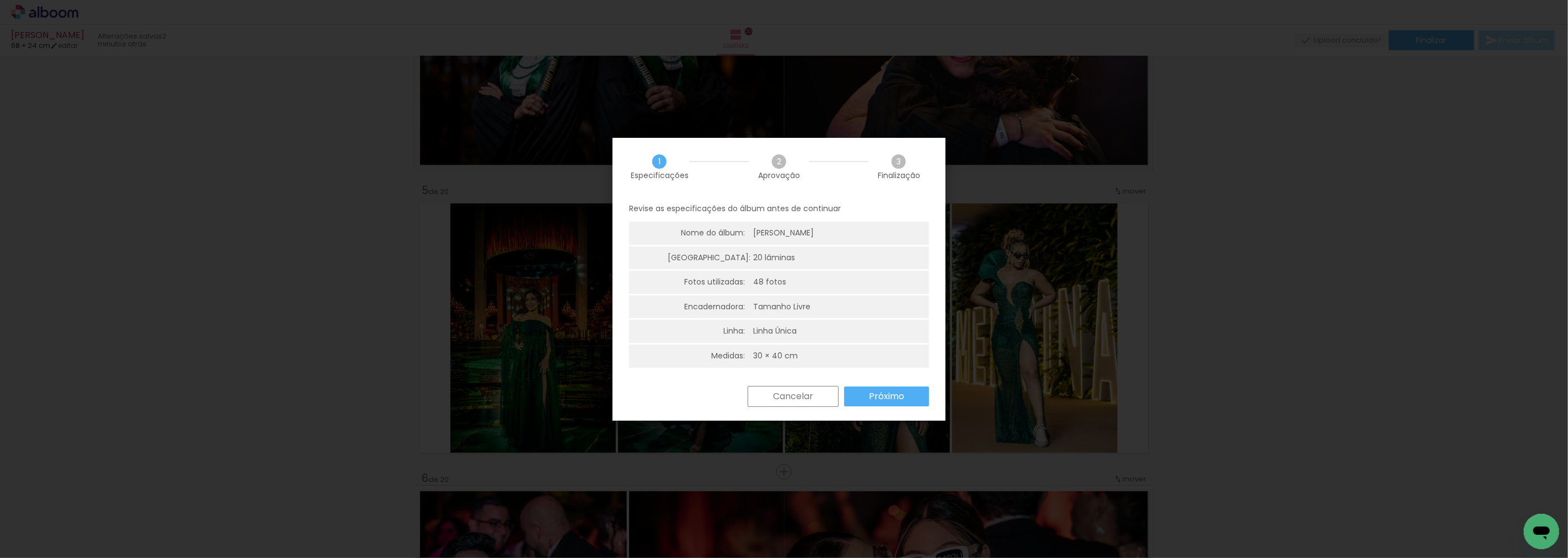
click at [0, 0] on slot "Próximo" at bounding box center [0, 0] width 0 height 0
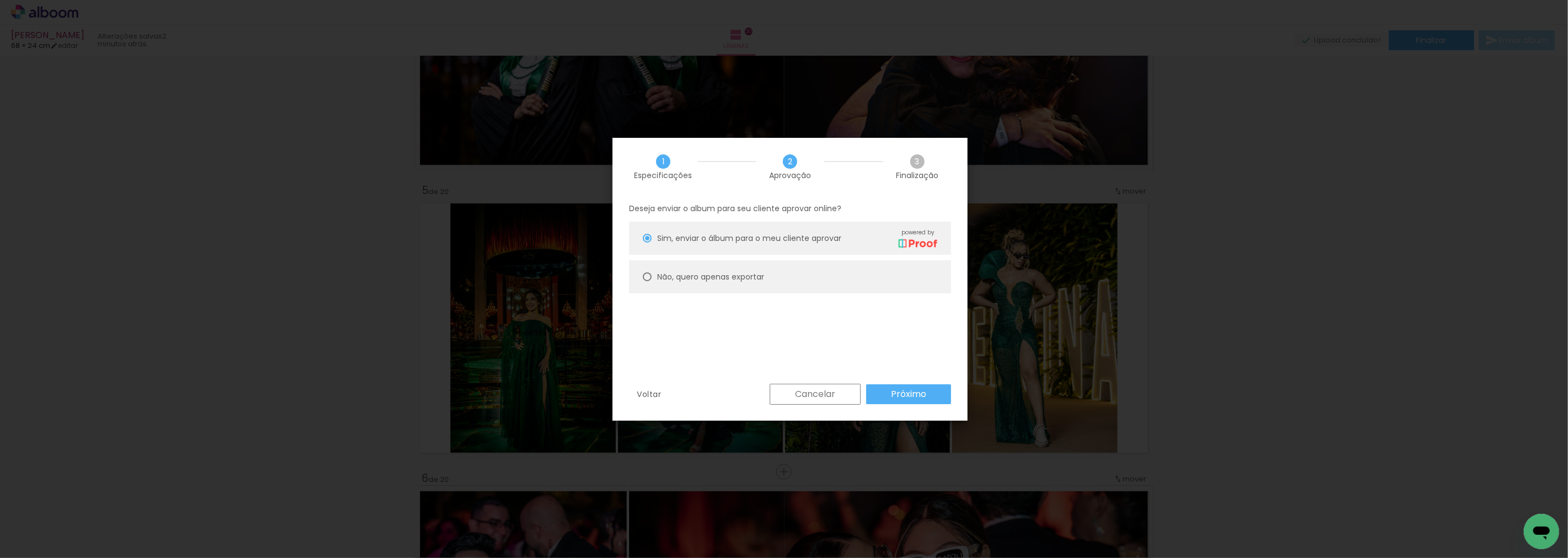
click at [0, 0] on slot "Não, quero apenas exportar" at bounding box center [0, 0] width 0 height 0
type paper-radio-button "on"
click at [906, 401] on paper-button "Próximo" at bounding box center [908, 394] width 85 height 20
type input "Alta, 300 DPI"
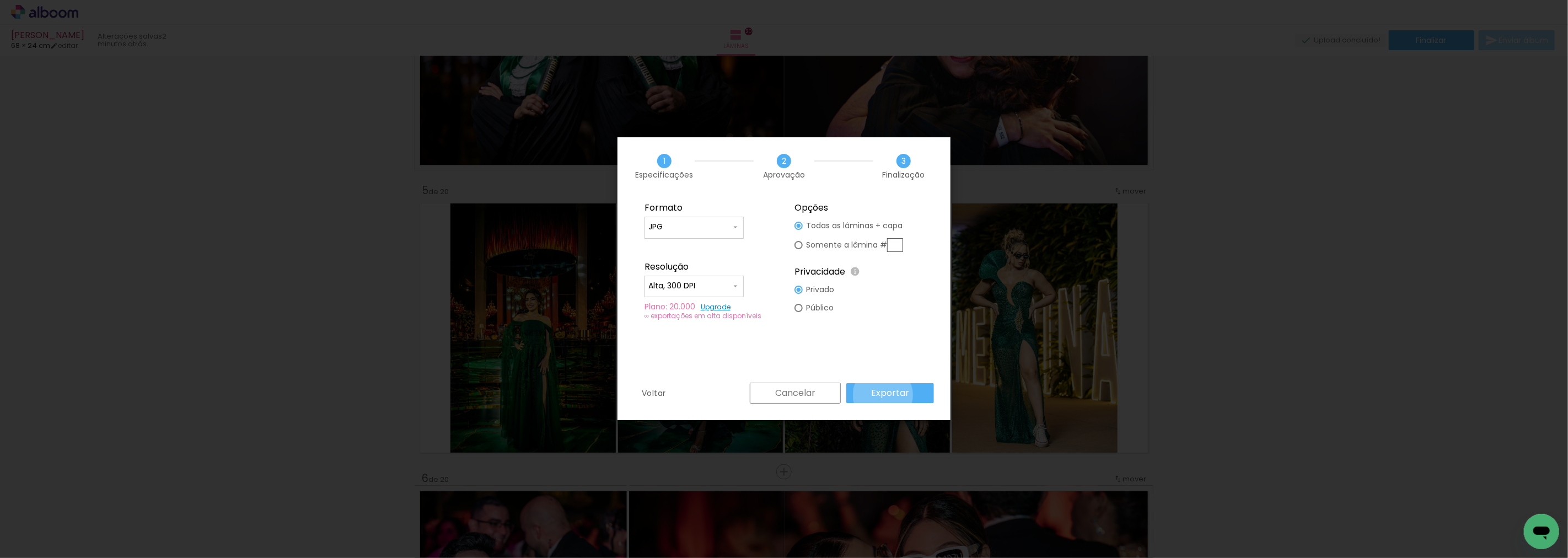
click at [0, 0] on slot "Exportar" at bounding box center [0, 0] width 0 height 0
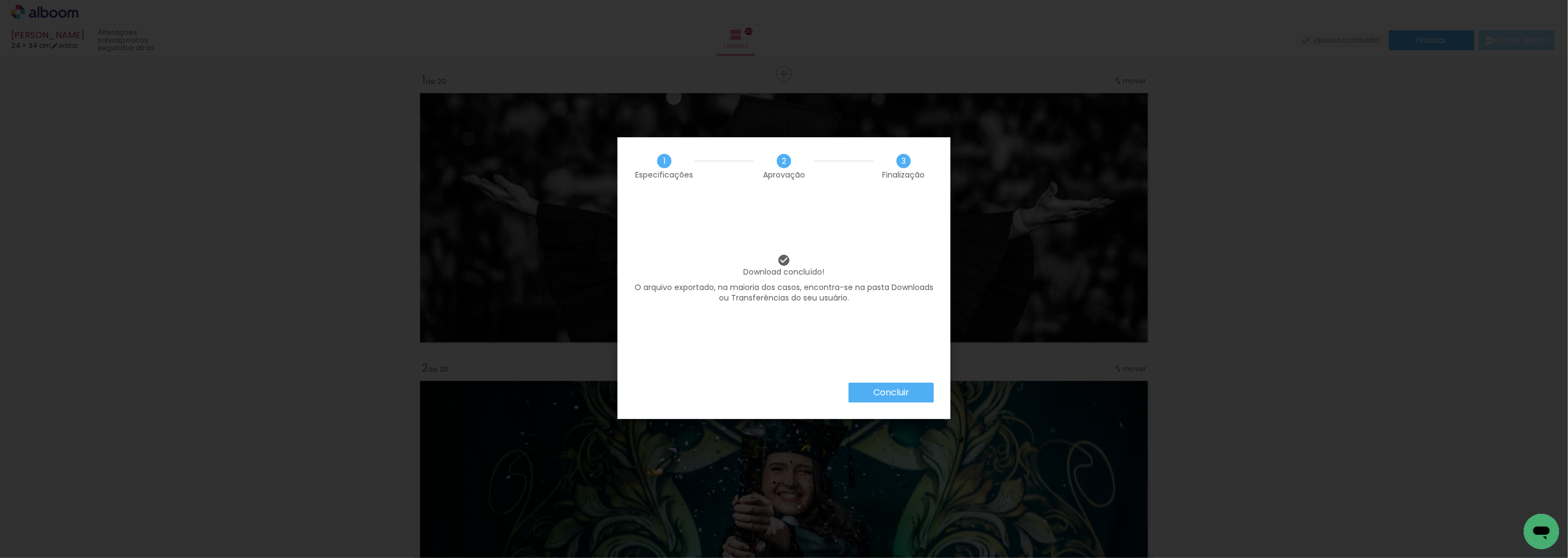
scroll to position [1041, 0]
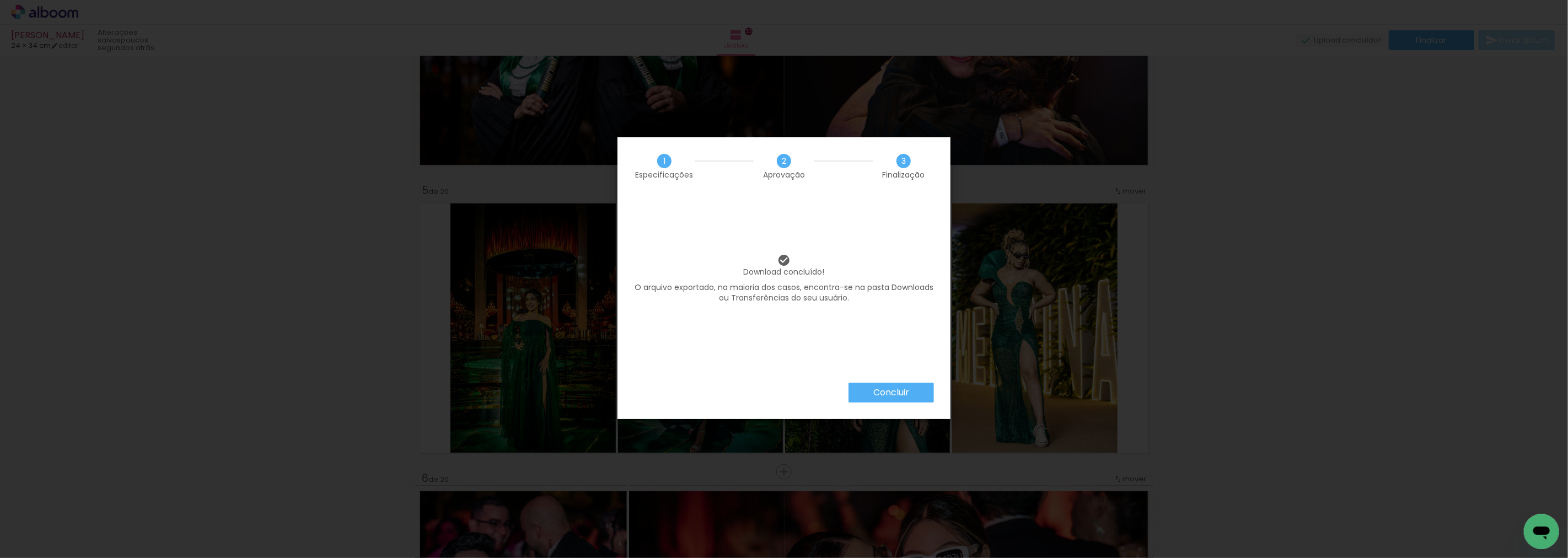
click at [0, 0] on slot "Concluir" at bounding box center [0, 0] width 0 height 0
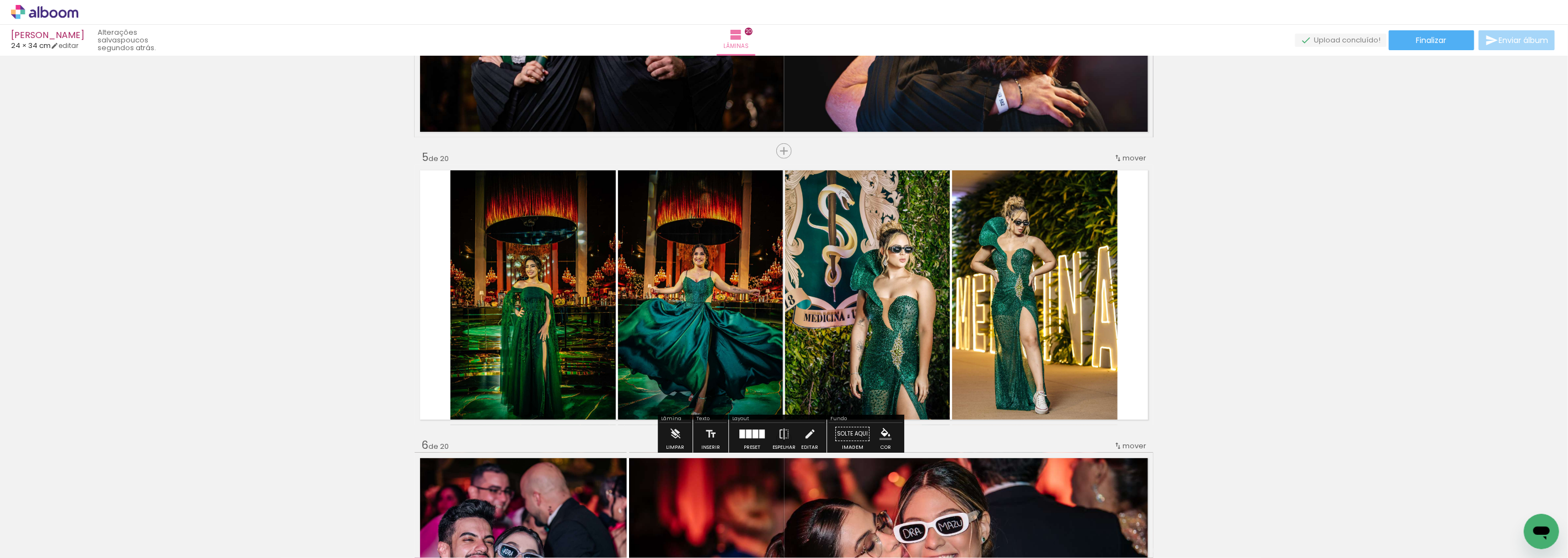
scroll to position [1103, 0]
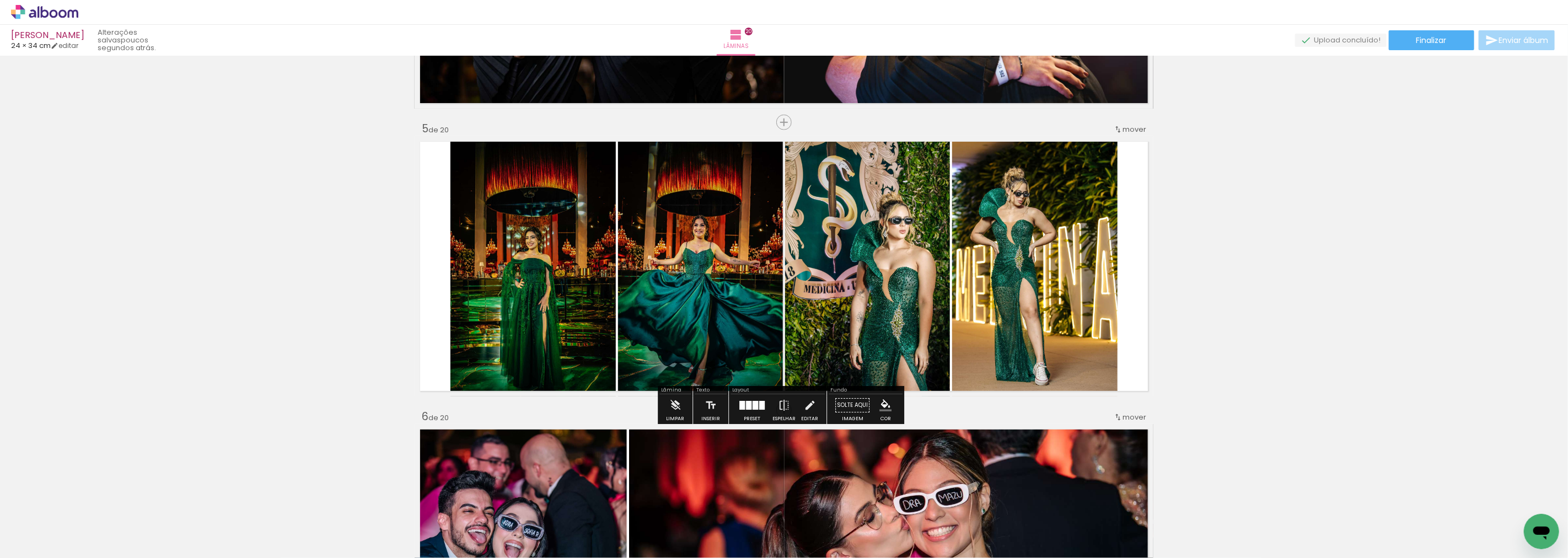
click at [757, 400] on div at bounding box center [752, 405] width 30 height 22
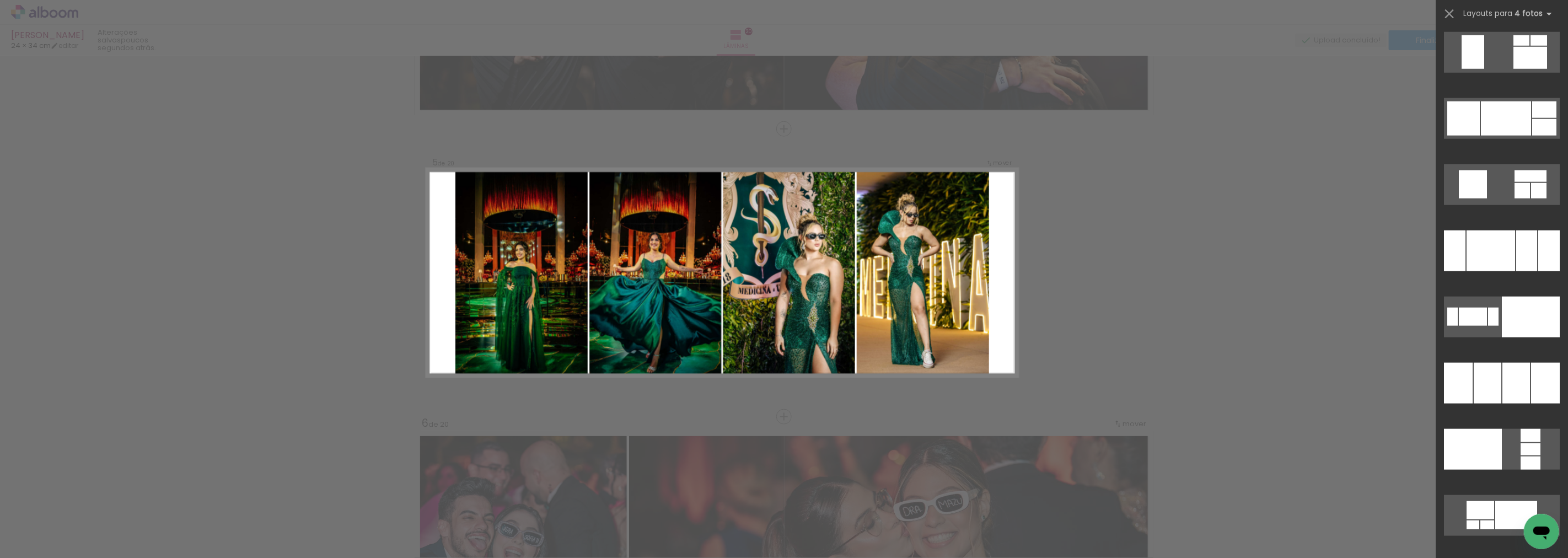
scroll to position [15207, 0]
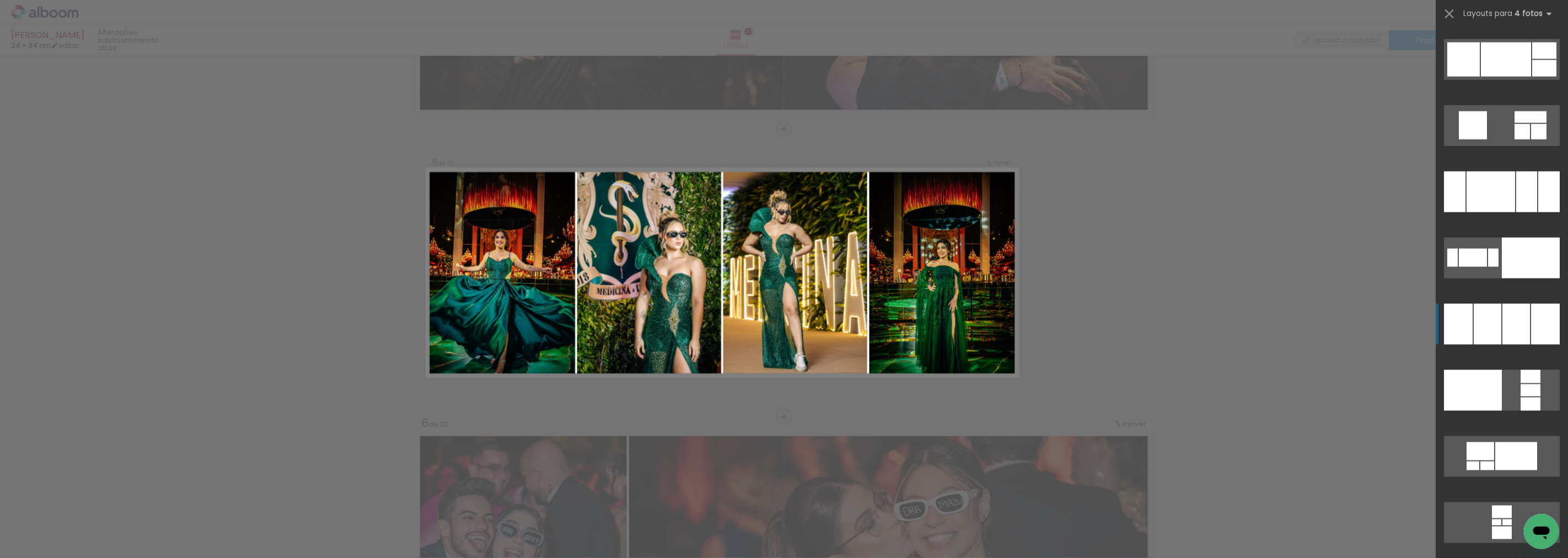
click at [1531, 335] on div at bounding box center [1545, 324] width 29 height 41
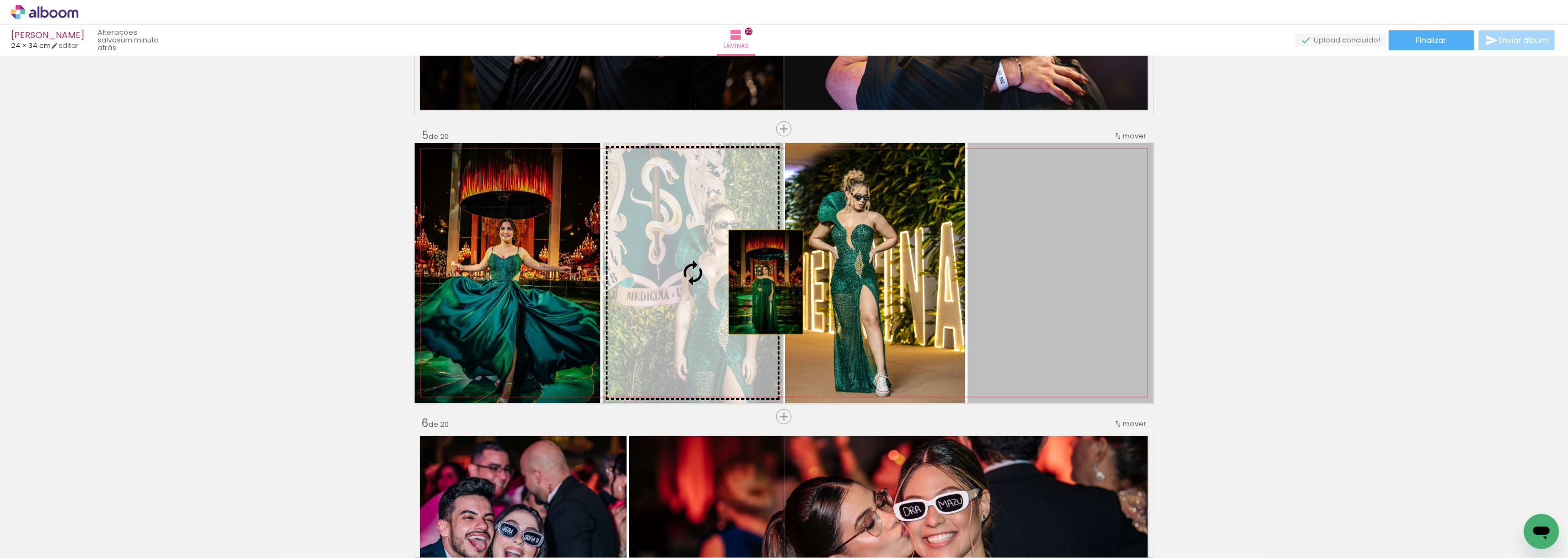
drag, startPoint x: 987, startPoint y: 287, endPoint x: 754, endPoint y: 280, distance: 233.1
click at [0, 0] on slot at bounding box center [0, 0] width 0 height 0
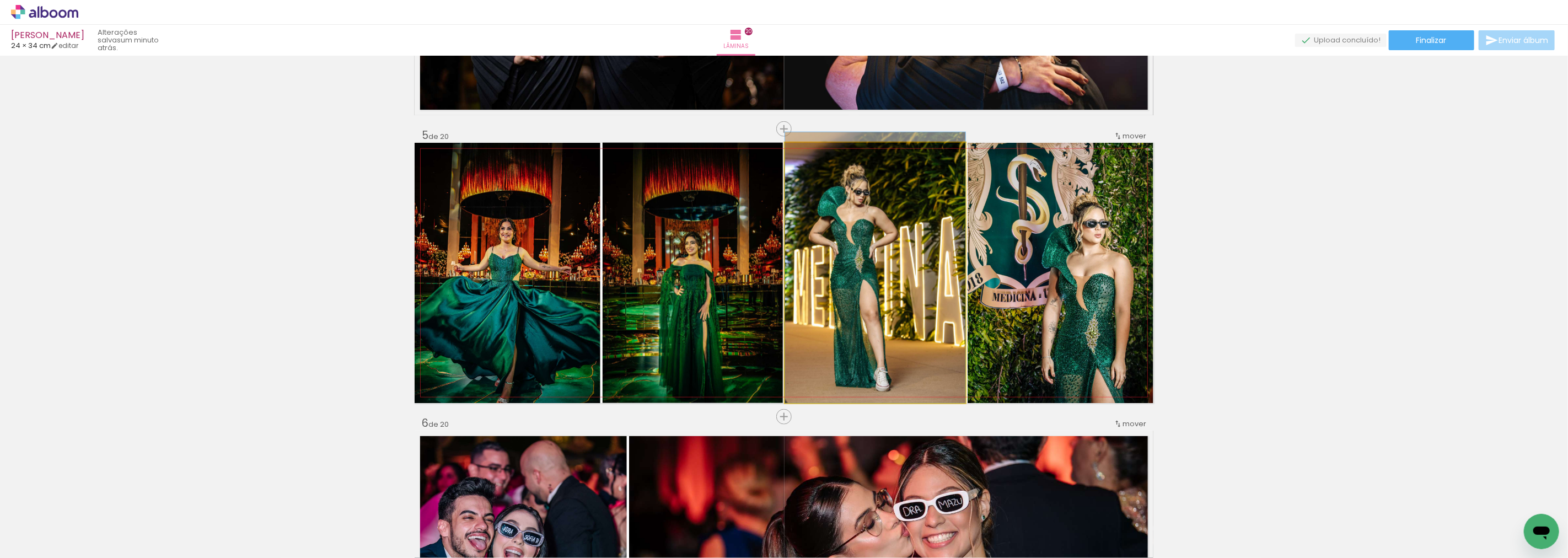
drag, startPoint x: 943, startPoint y: 243, endPoint x: 941, endPoint y: 232, distance: 11.2
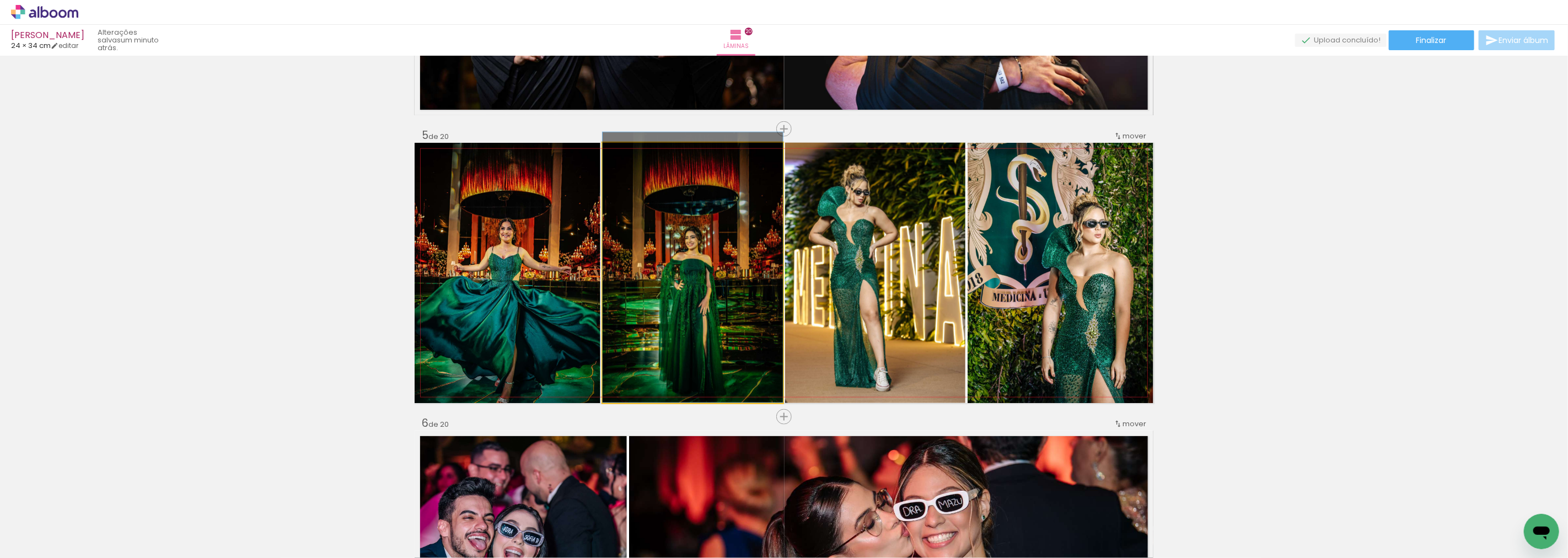
drag, startPoint x: 703, startPoint y: 231, endPoint x: 709, endPoint y: 215, distance: 17.1
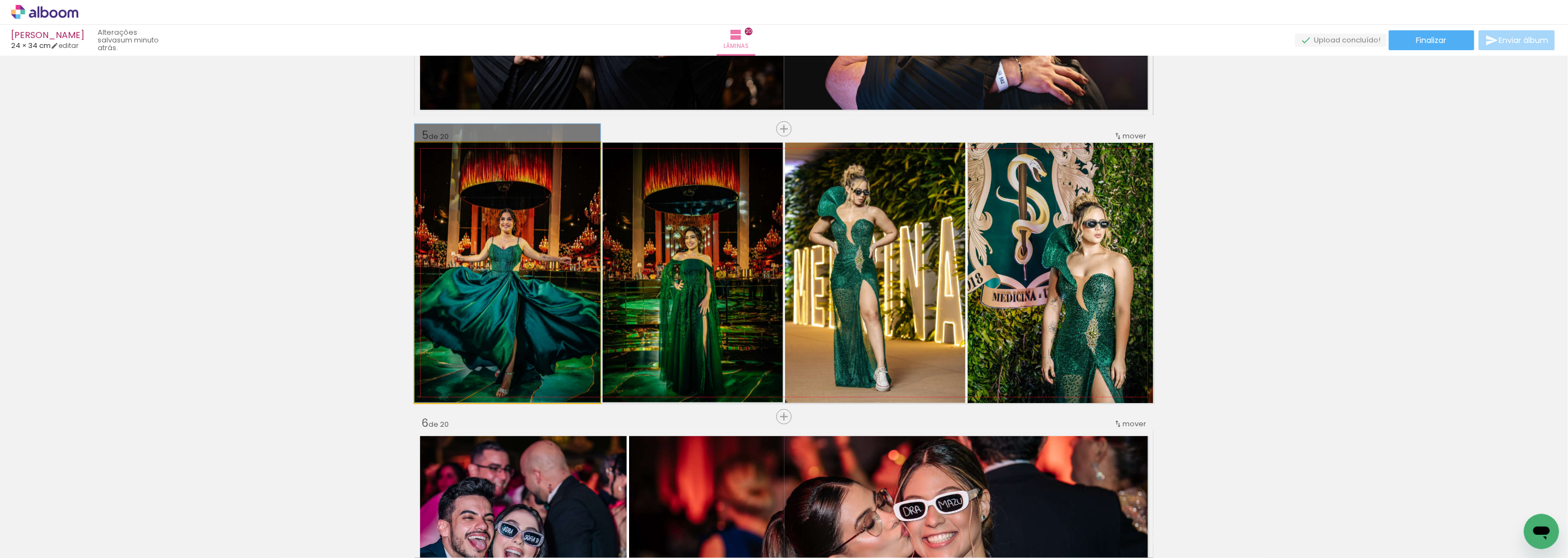
drag, startPoint x: 516, startPoint y: 240, endPoint x: 521, endPoint y: 223, distance: 17.7
drag, startPoint x: 500, startPoint y: 288, endPoint x: 508, endPoint y: 245, distance: 43.7
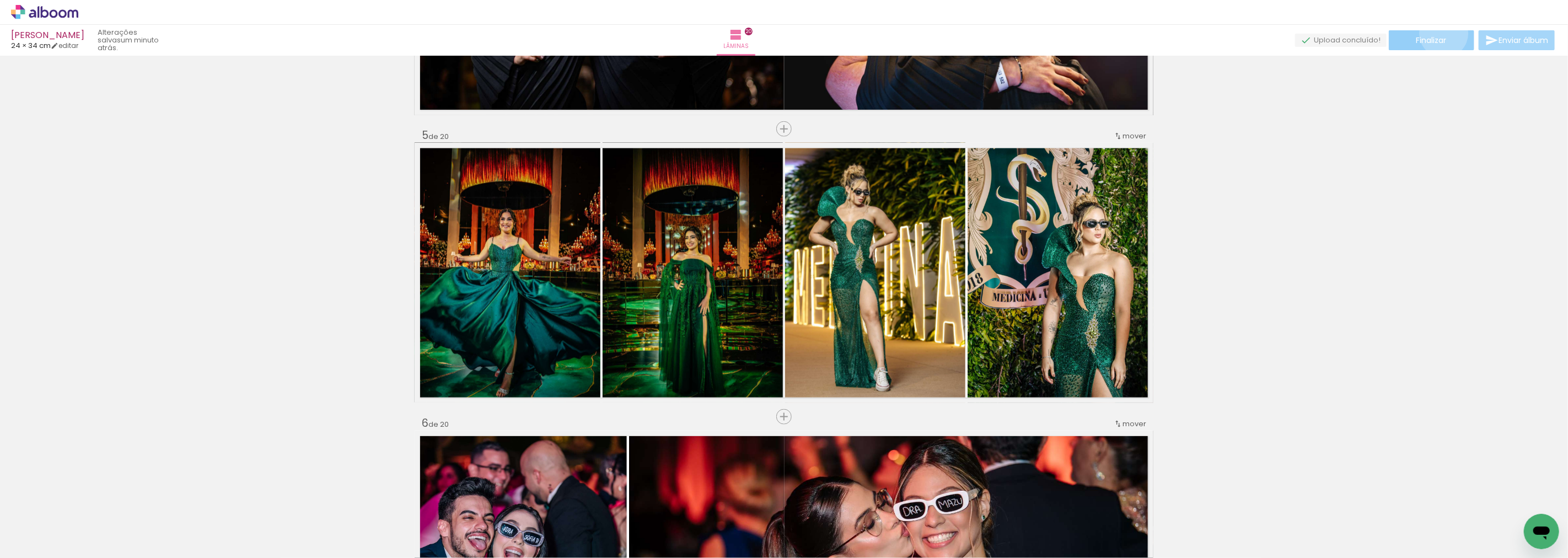
click at [1440, 33] on paper-button "Finalizar" at bounding box center [1432, 40] width 85 height 20
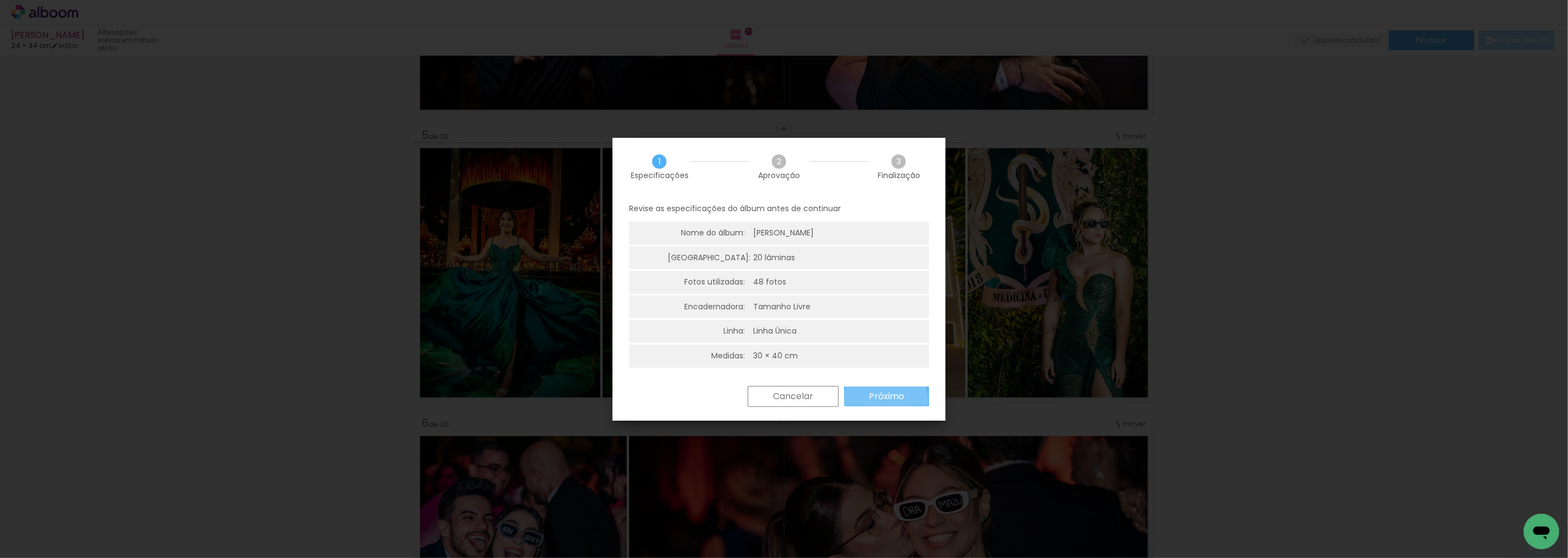
click at [0, 0] on slot "Próximo" at bounding box center [0, 0] width 0 height 0
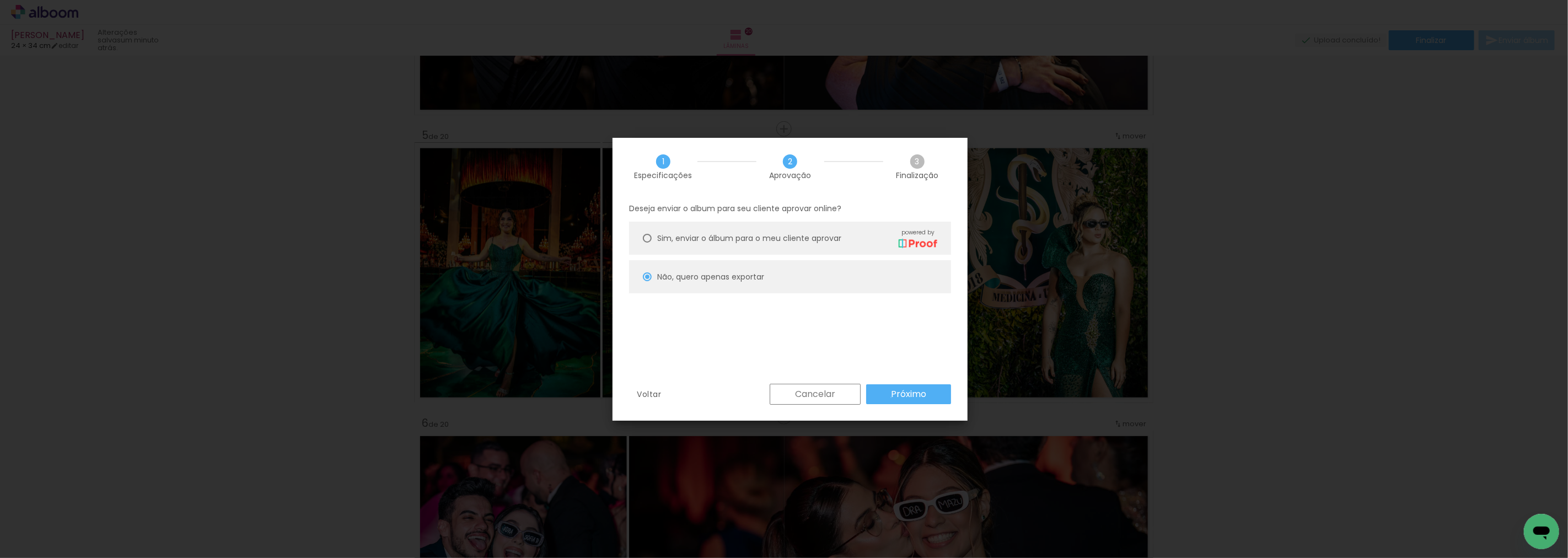
click at [0, 0] on slot "Próximo" at bounding box center [0, 0] width 0 height 0
type input "Alta, 300 DPI"
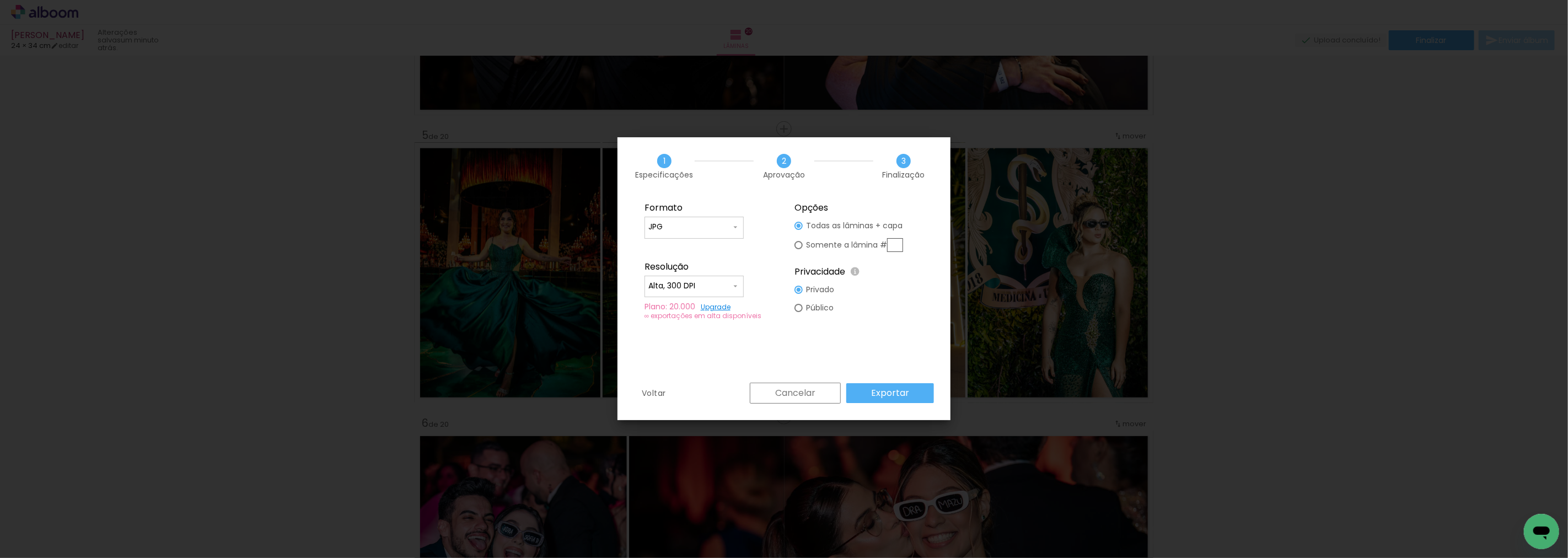
click at [894, 240] on input "text" at bounding box center [895, 245] width 16 height 14
type paper-radio-button "on"
click at [0, 0] on slot "Somente a lâmina #" at bounding box center [0, 0] width 0 height 0
drag, startPoint x: 901, startPoint y: 252, endPoint x: 898, endPoint y: 246, distance: 6.7
click at [899, 246] on paper-radio-button "Somente a lâmina #" at bounding box center [849, 245] width 108 height 21
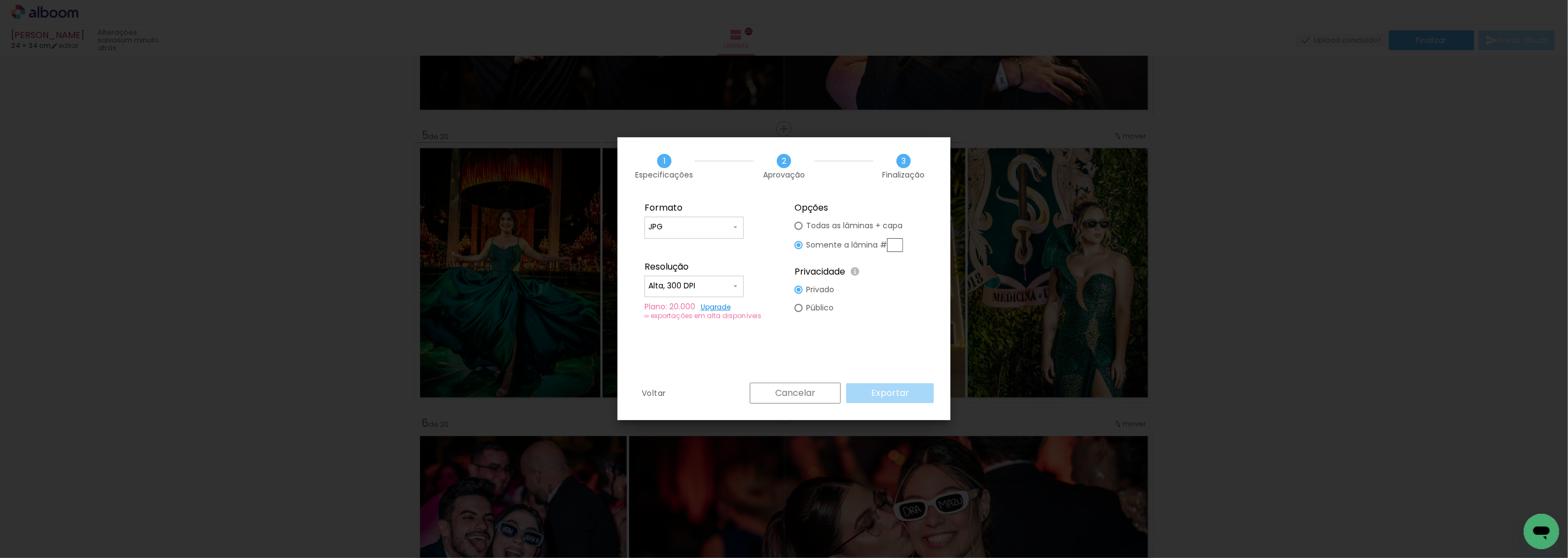
click at [898, 246] on input "text" at bounding box center [895, 245] width 16 height 14
type input "5"
click at [0, 0] on slot "Exportar" at bounding box center [0, 0] width 0 height 0
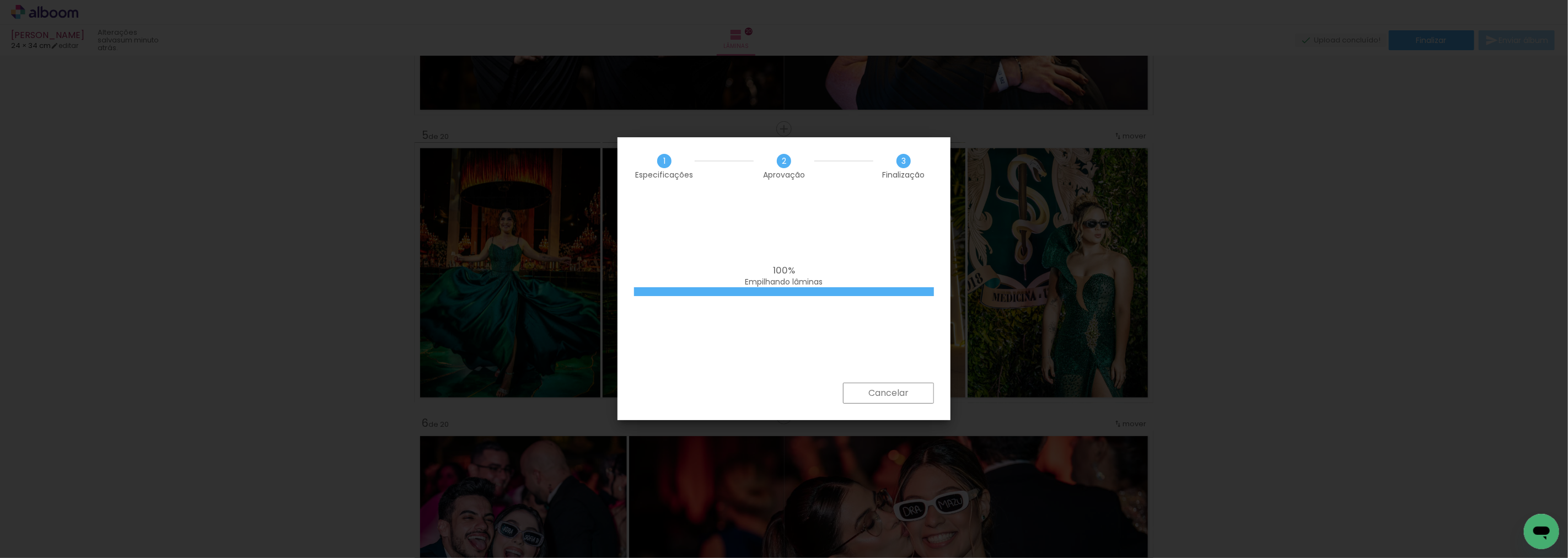
scroll to position [15207, 0]
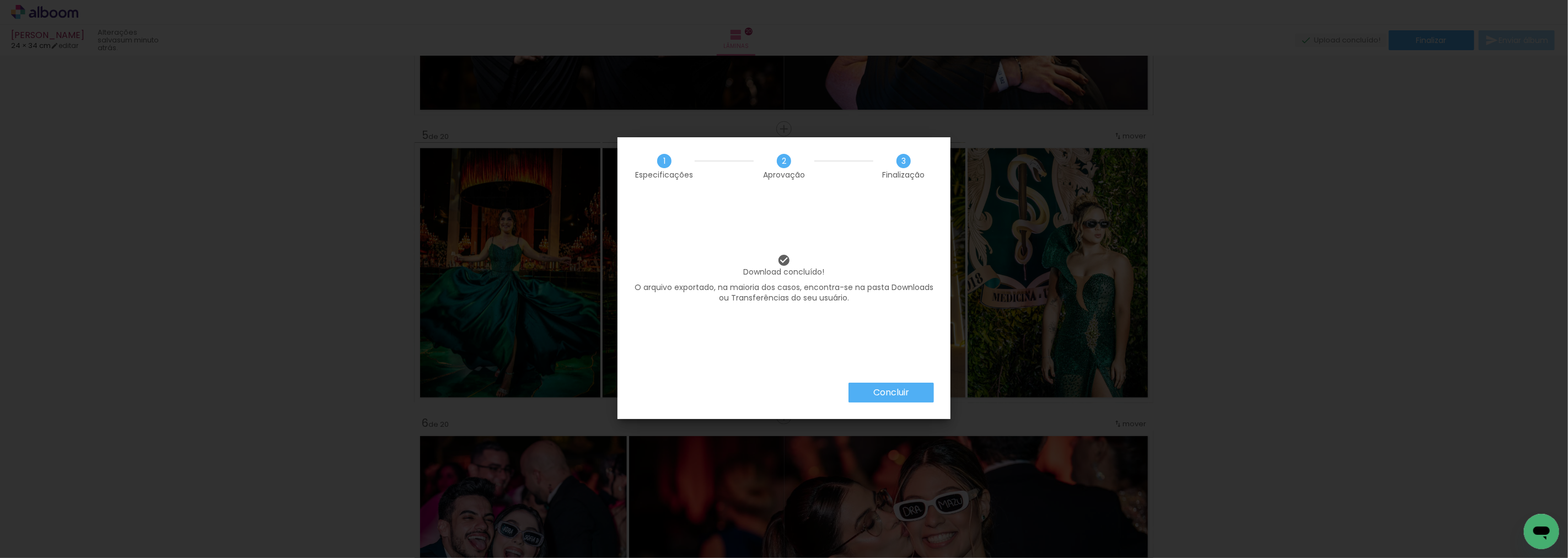
click at [914, 393] on paper-button "Concluir" at bounding box center [891, 392] width 85 height 20
